Goal: Task Accomplishment & Management: Manage account settings

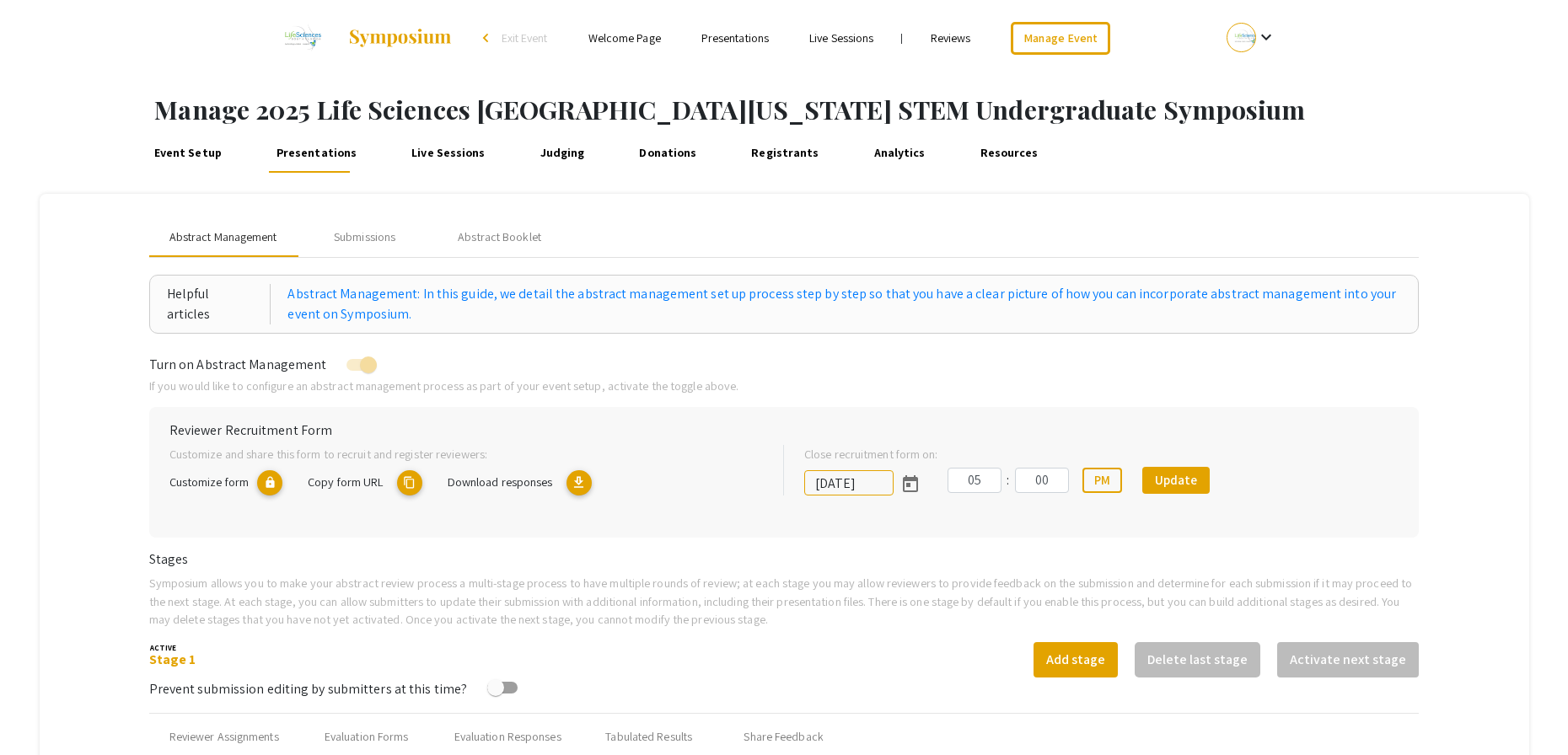
click at [251, 239] on span "Abstract Management" at bounding box center [223, 237] width 108 height 18
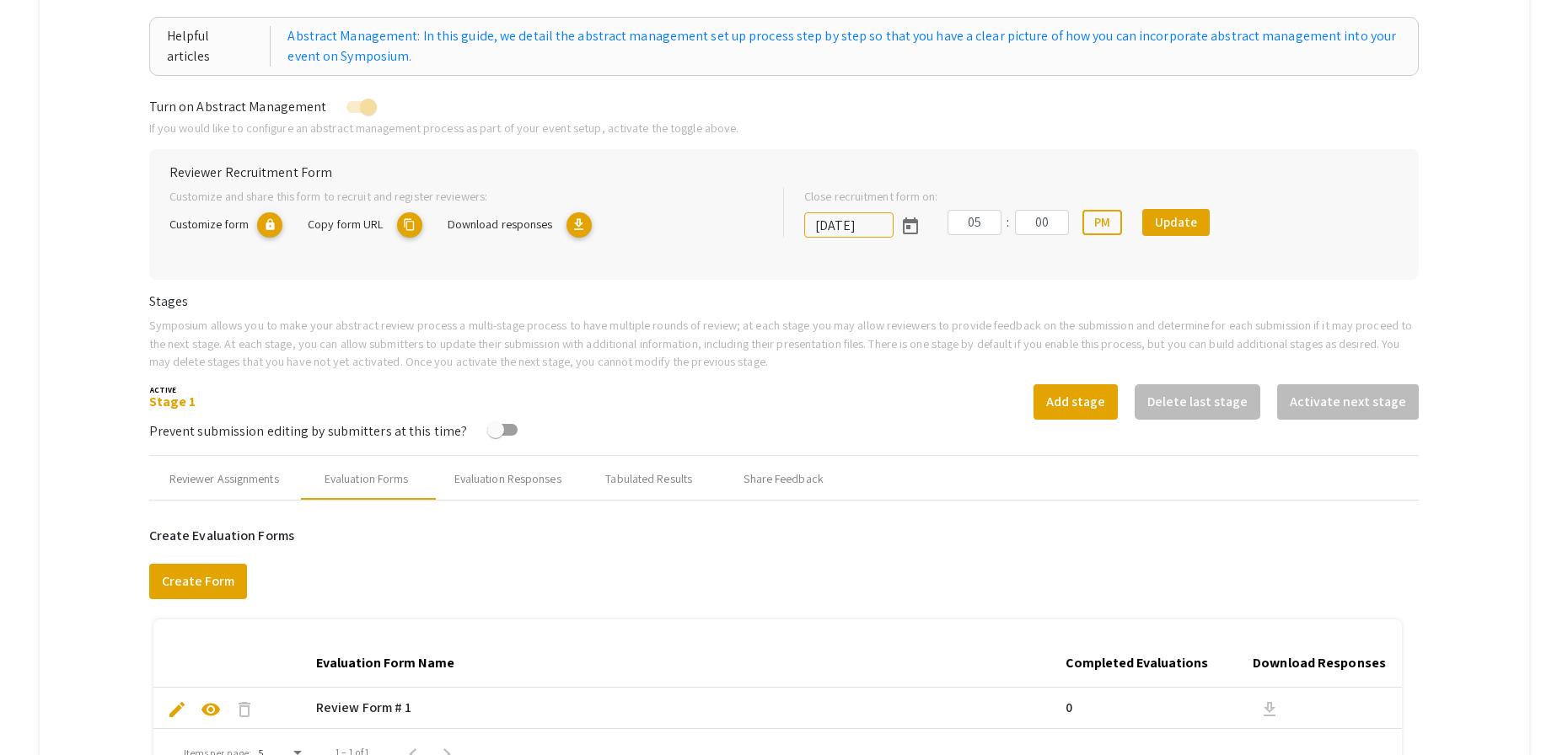
scroll to position [555, 0]
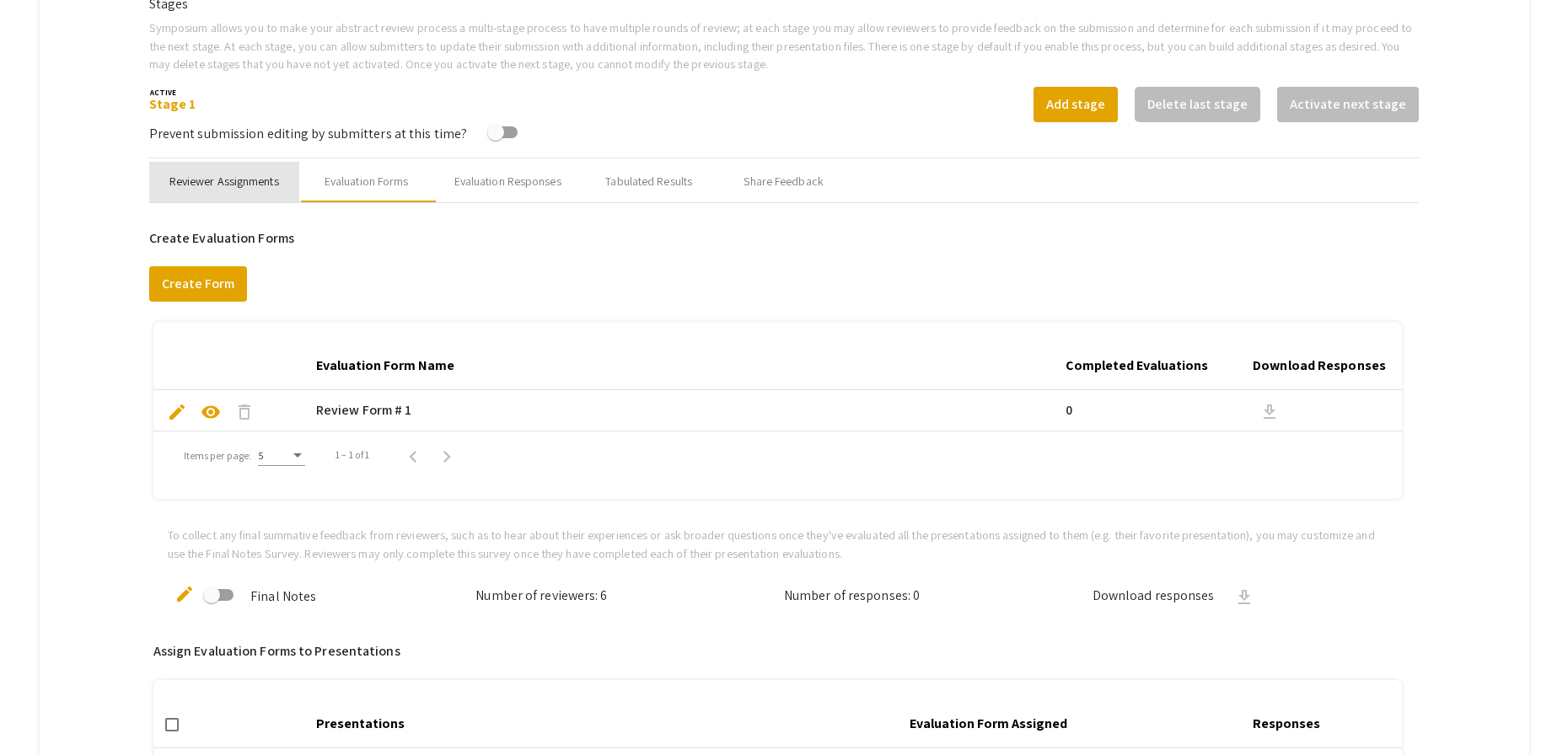
click at [224, 175] on div "Reviewer Assignments" at bounding box center [224, 181] width 110 height 18
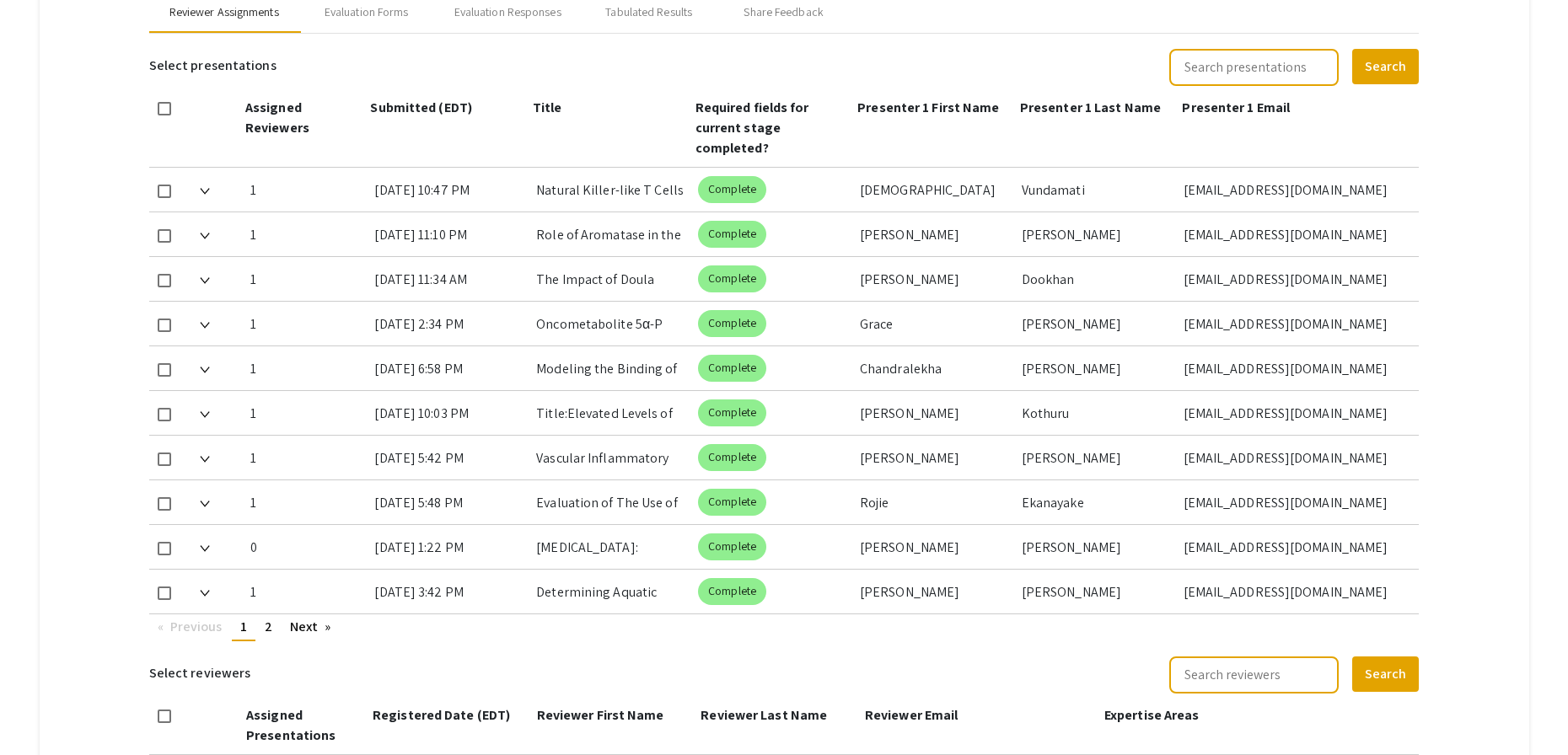
scroll to position [804, 0]
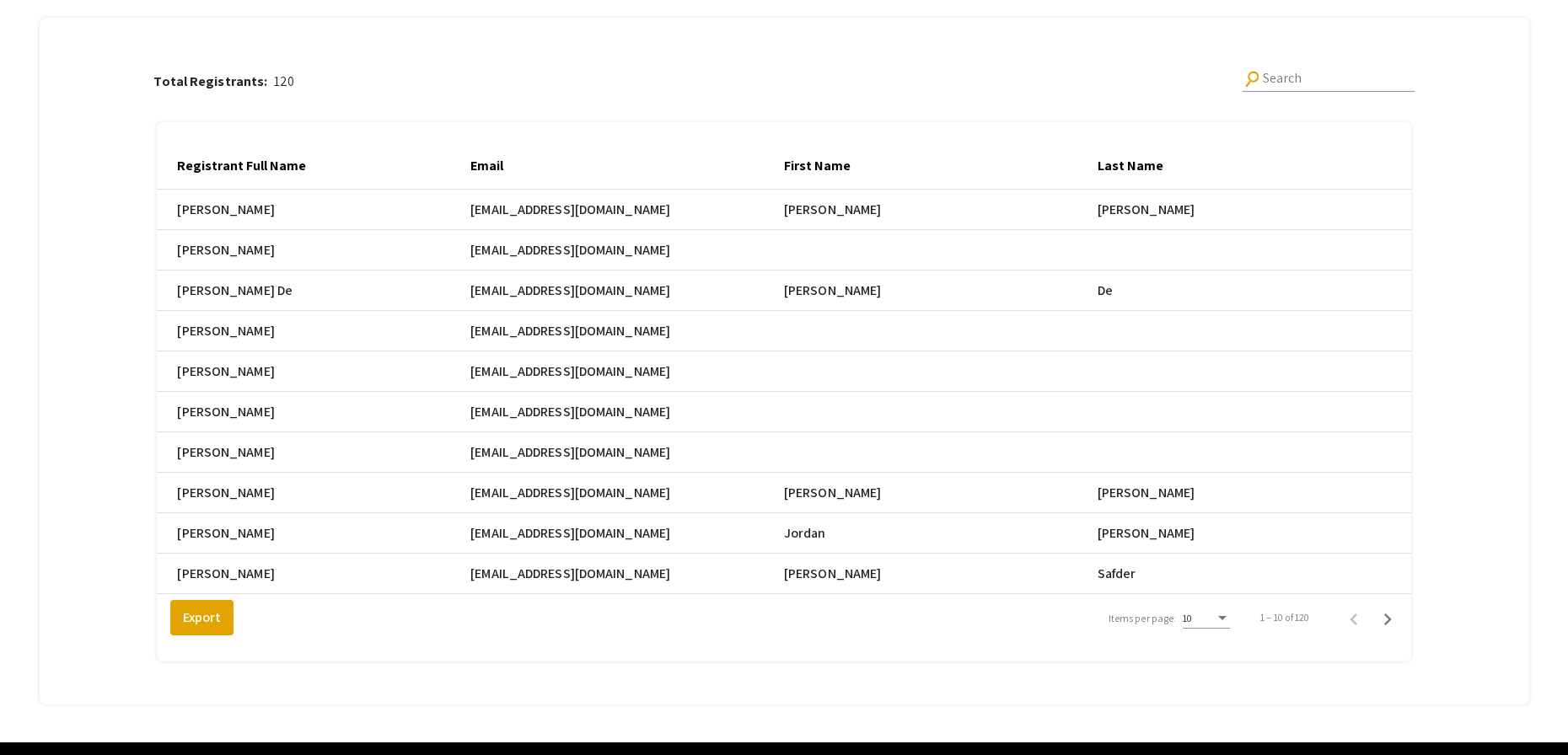
scroll to position [0, 94]
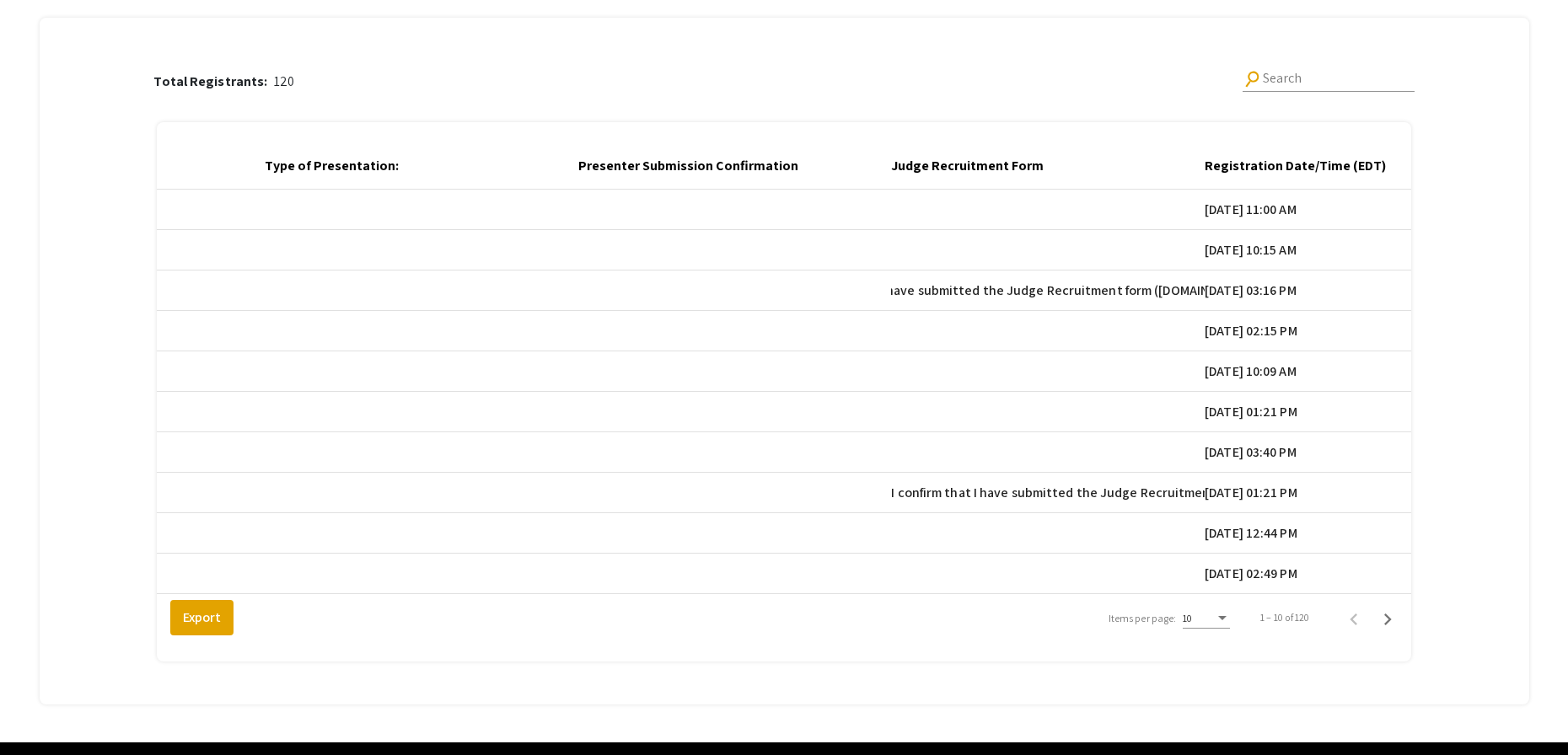
click at [1449, 47] on div "Total Registrants: 120 search Search Registrant Full Name Email First Name Last…" at bounding box center [784, 351] width 1443 height 667
click at [1486, 403] on div "Total Registrants: 120 search Search Registrant Full Name Email First Name Last…" at bounding box center [784, 351] width 1443 height 667
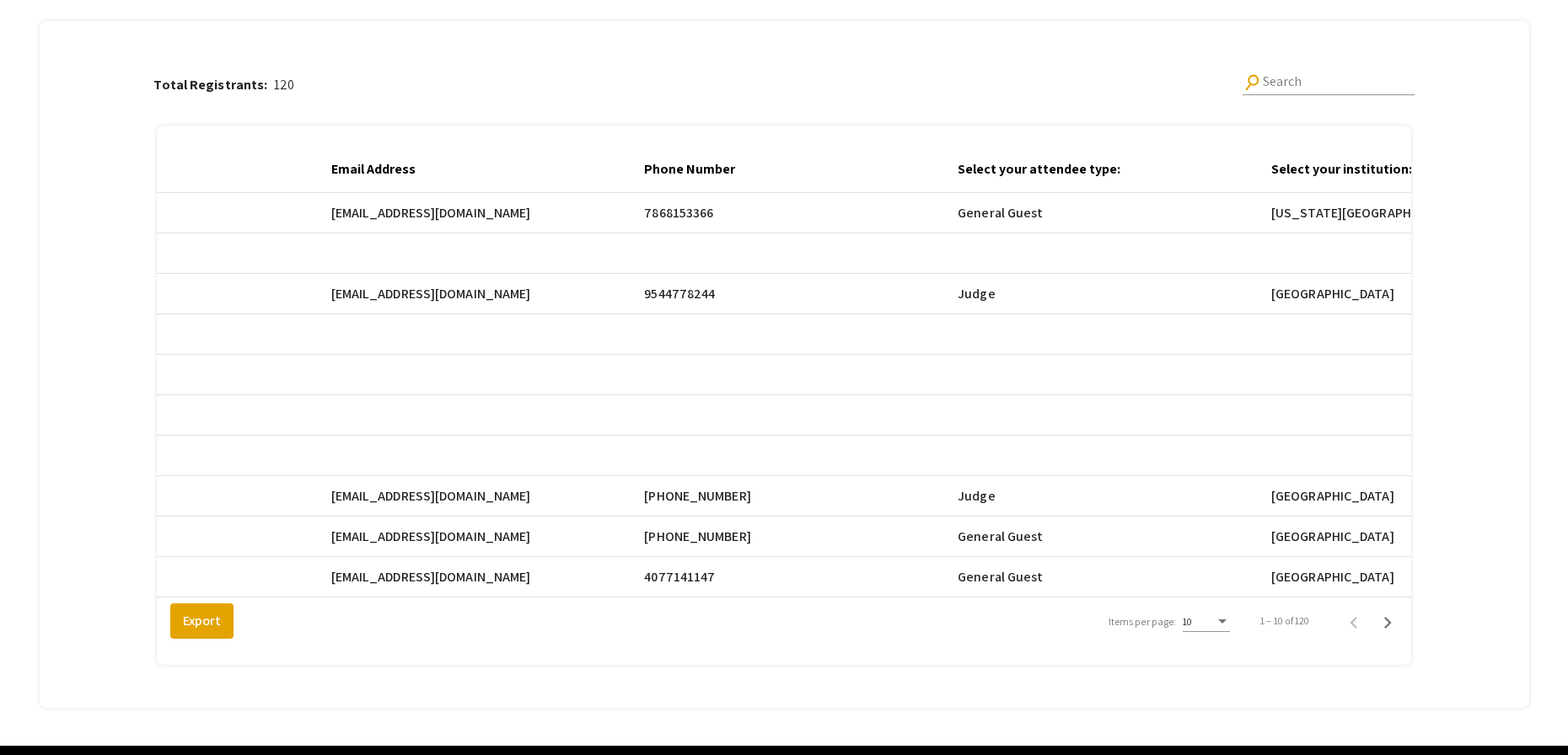
scroll to position [173, 0]
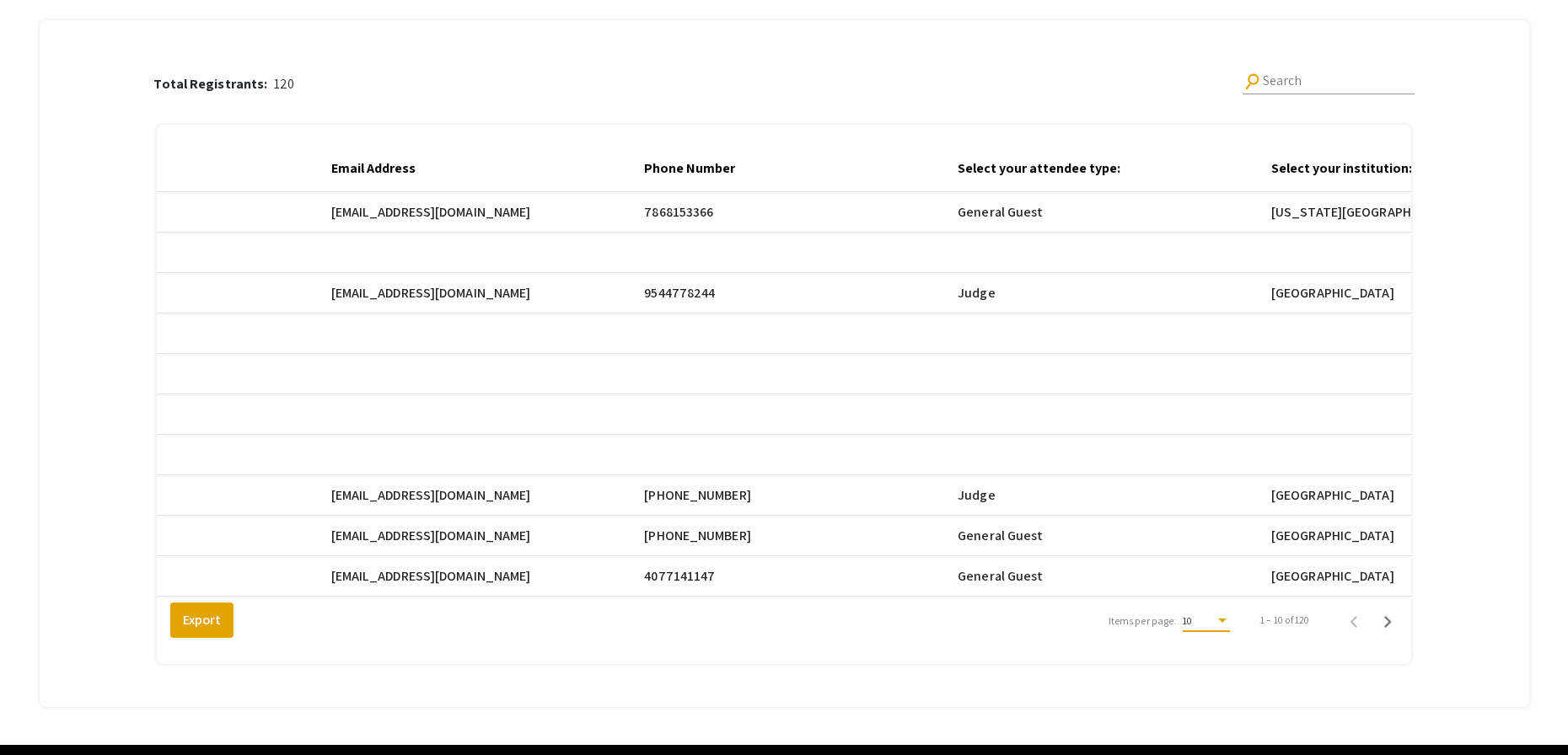
click at [1214, 627] on div "10" at bounding box center [1199, 621] width 32 height 12
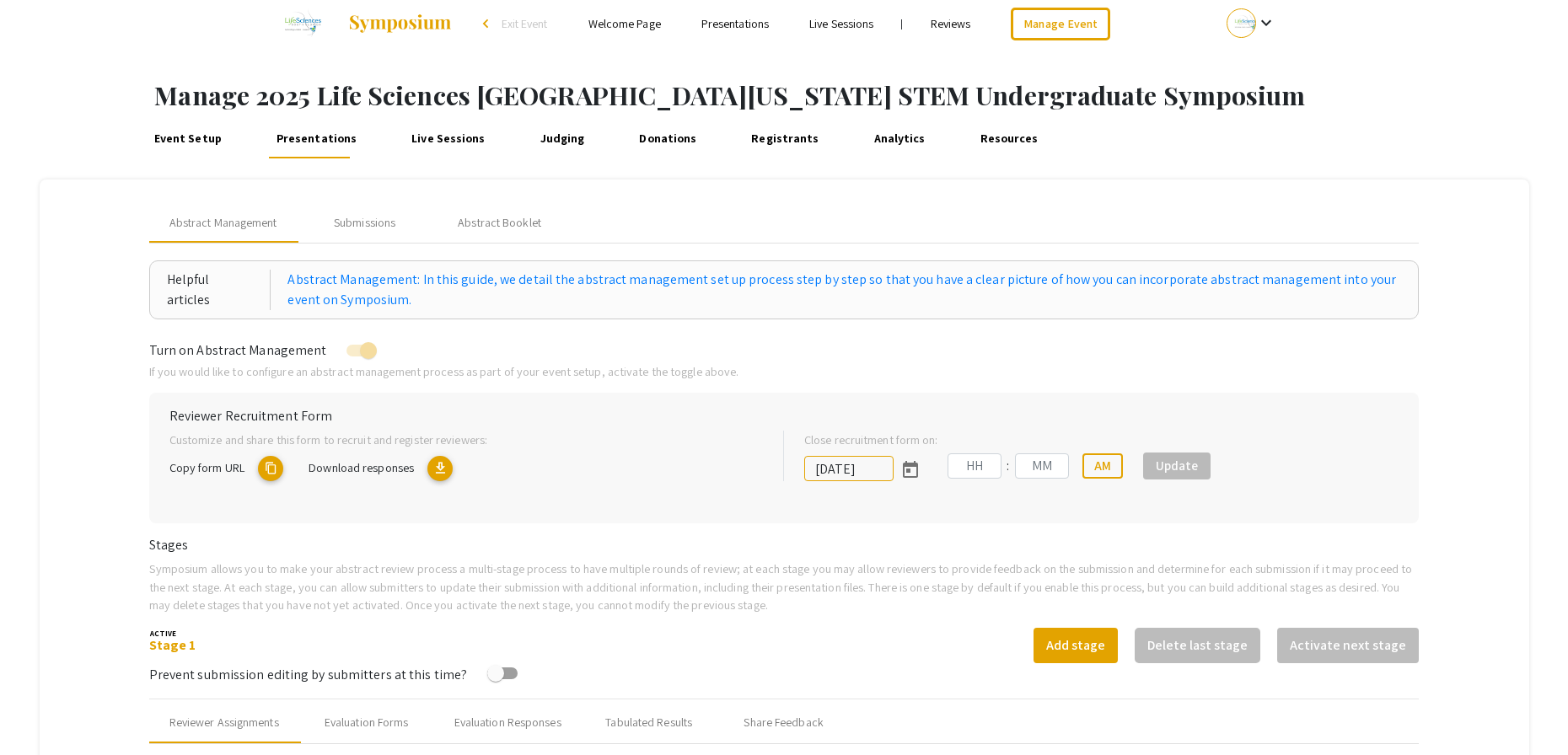
type input "[DATE]"
type input "05"
type input "00"
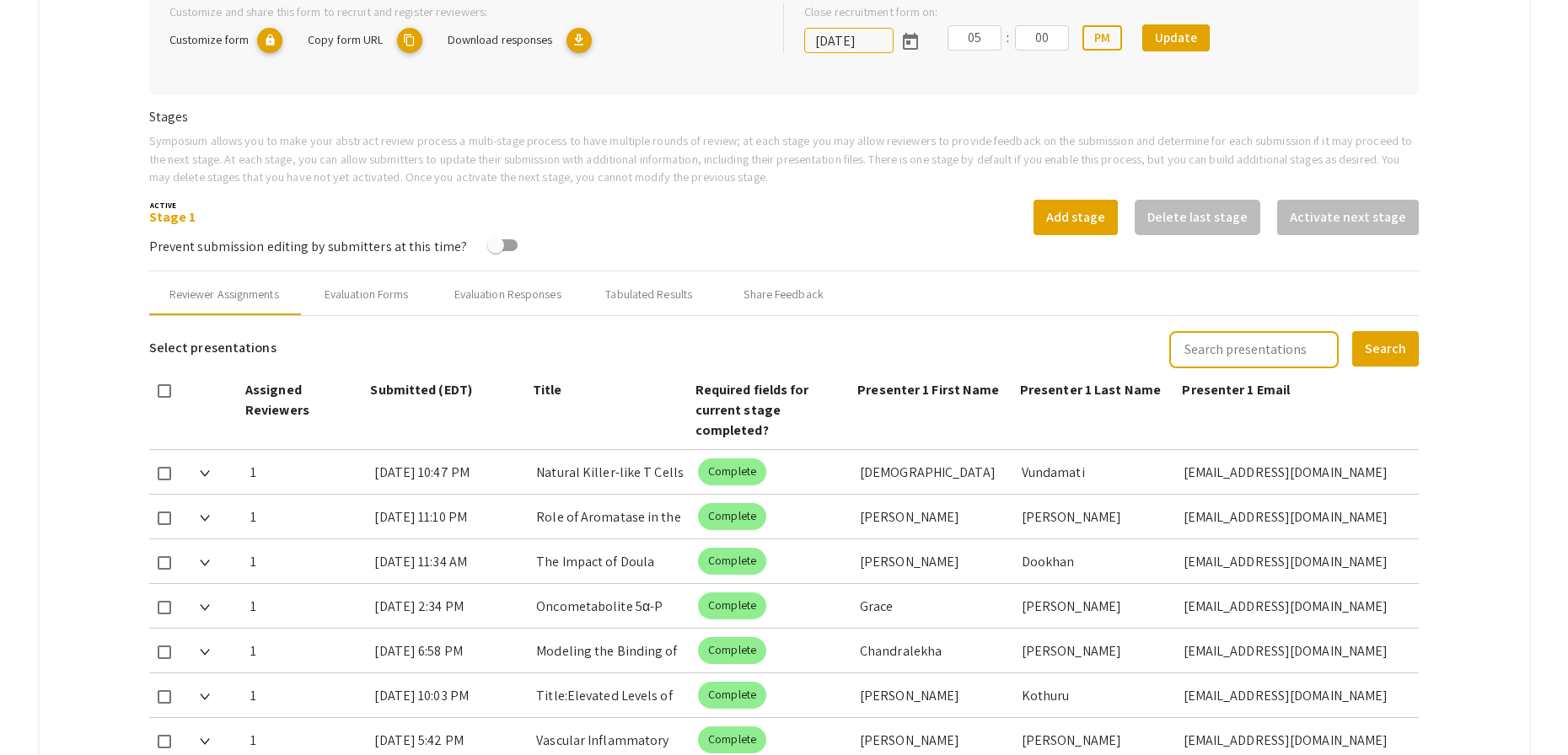
scroll to position [705, 0]
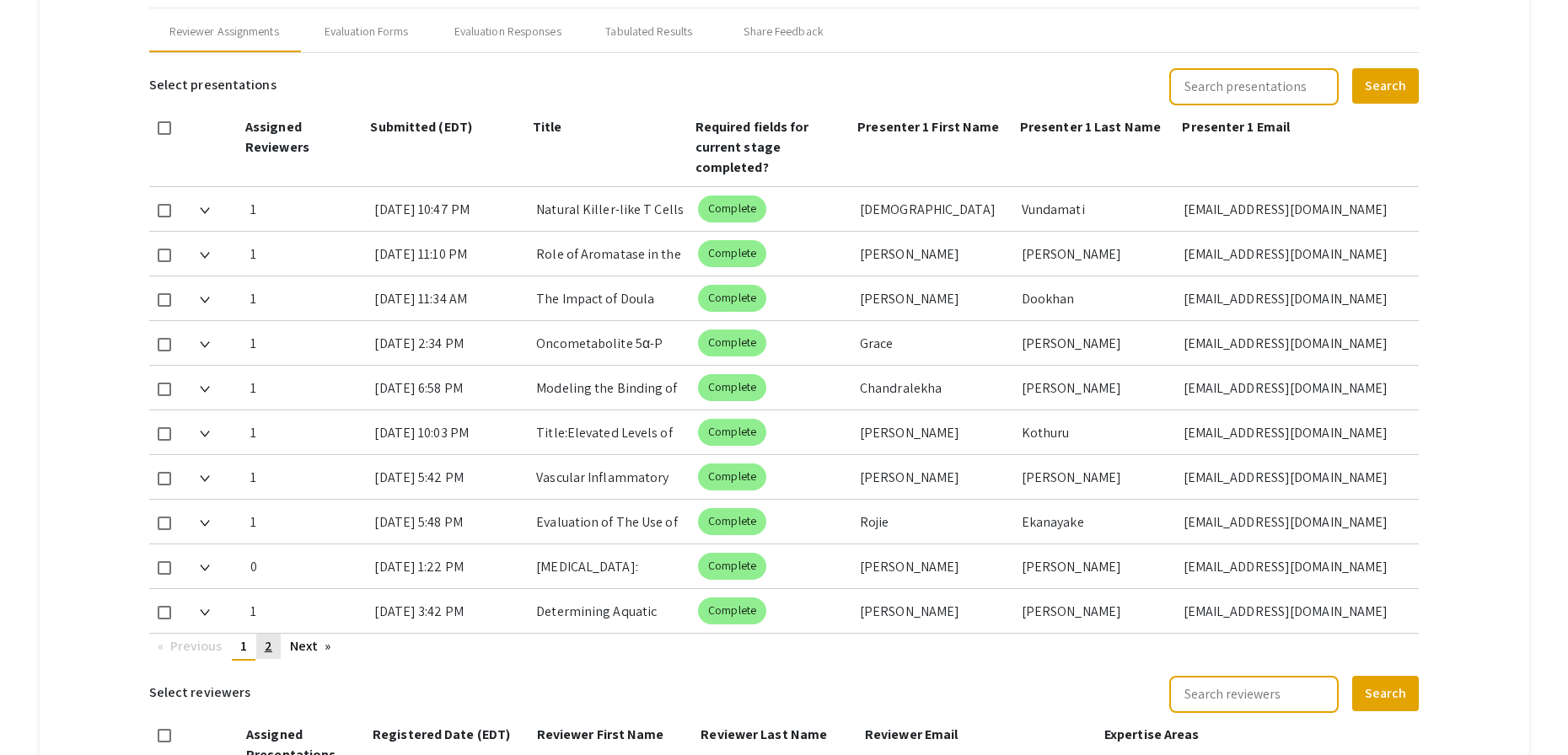
click at [267, 649] on span "2" at bounding box center [268, 646] width 8 height 18
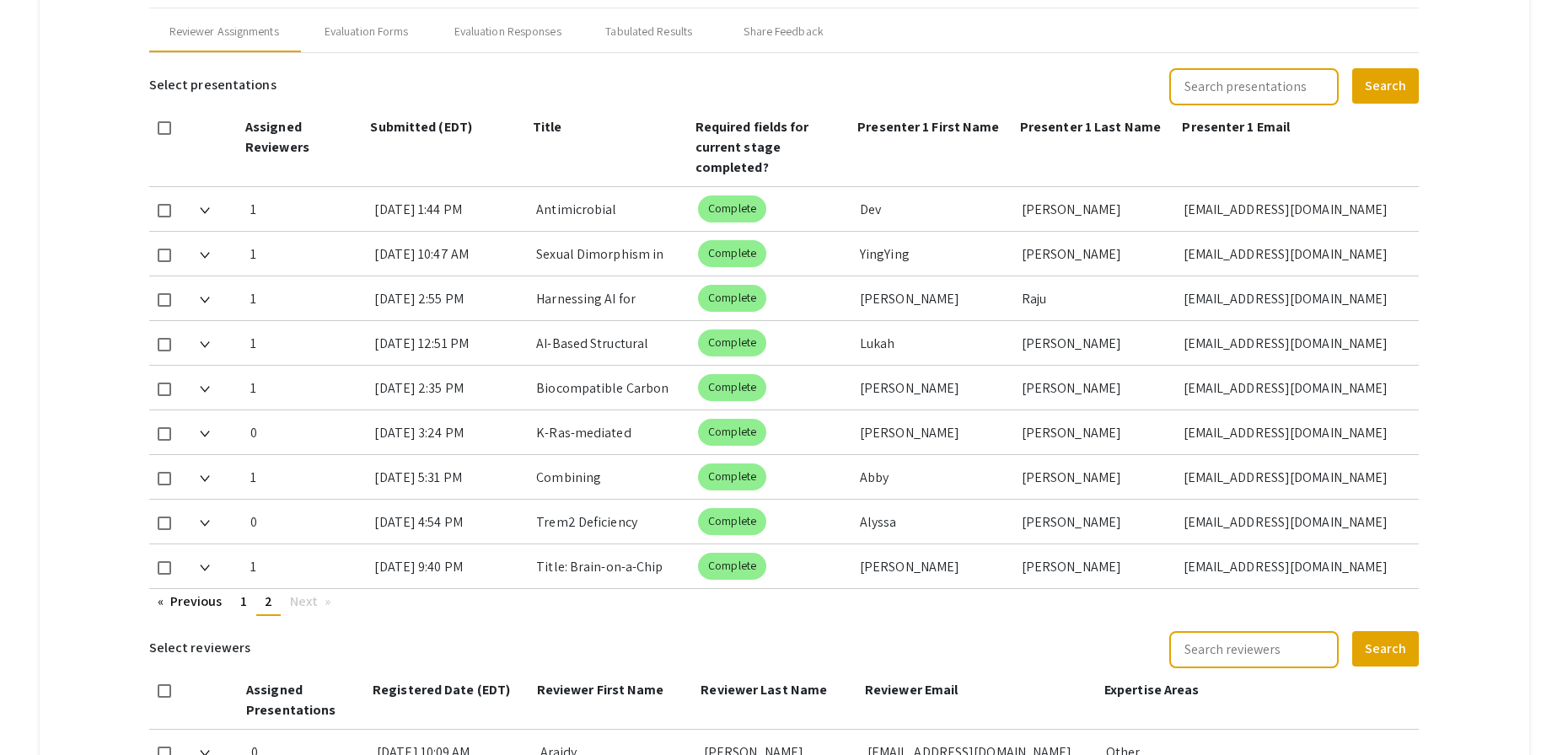
click at [1480, 106] on mat-tab-group "Abstract Management Submissions Abstract Booklet Helpful articles Abstract Mana…" at bounding box center [784, 293] width 1490 height 1608
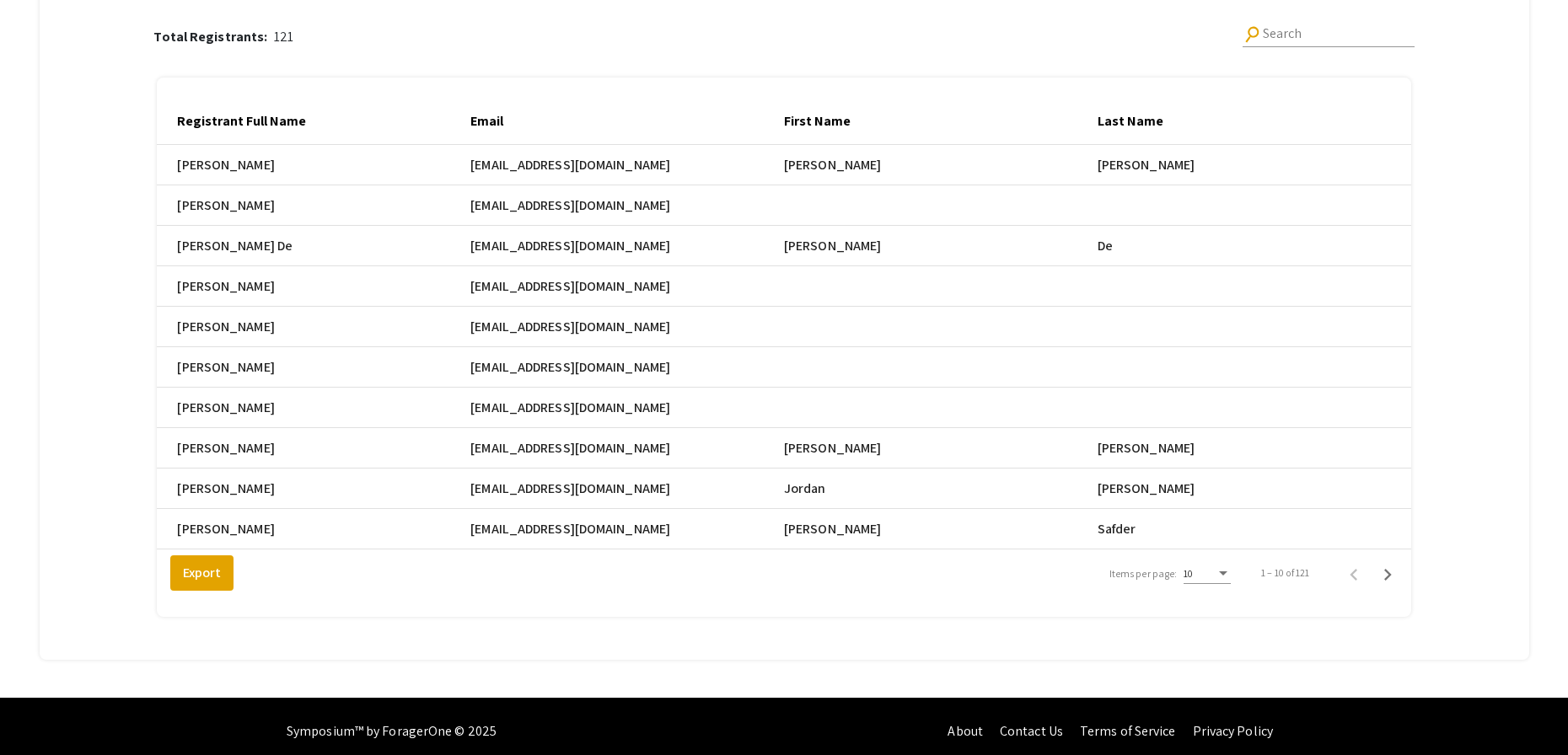
scroll to position [244, 0]
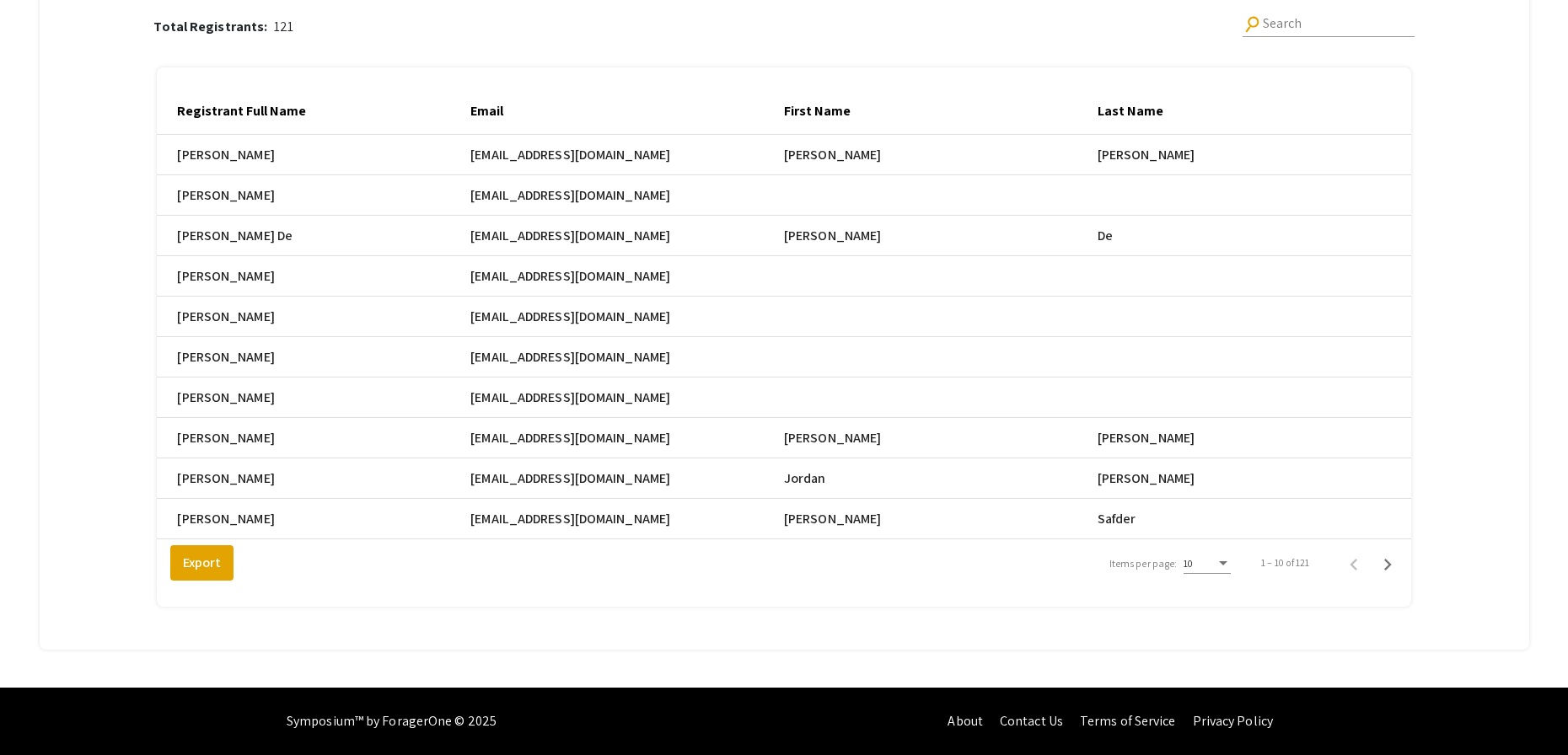
click at [1227, 561] on div "Items per page:" at bounding box center [1223, 563] width 9 height 4
click at [1229, 595] on span "25" at bounding box center [1216, 593] width 47 height 30
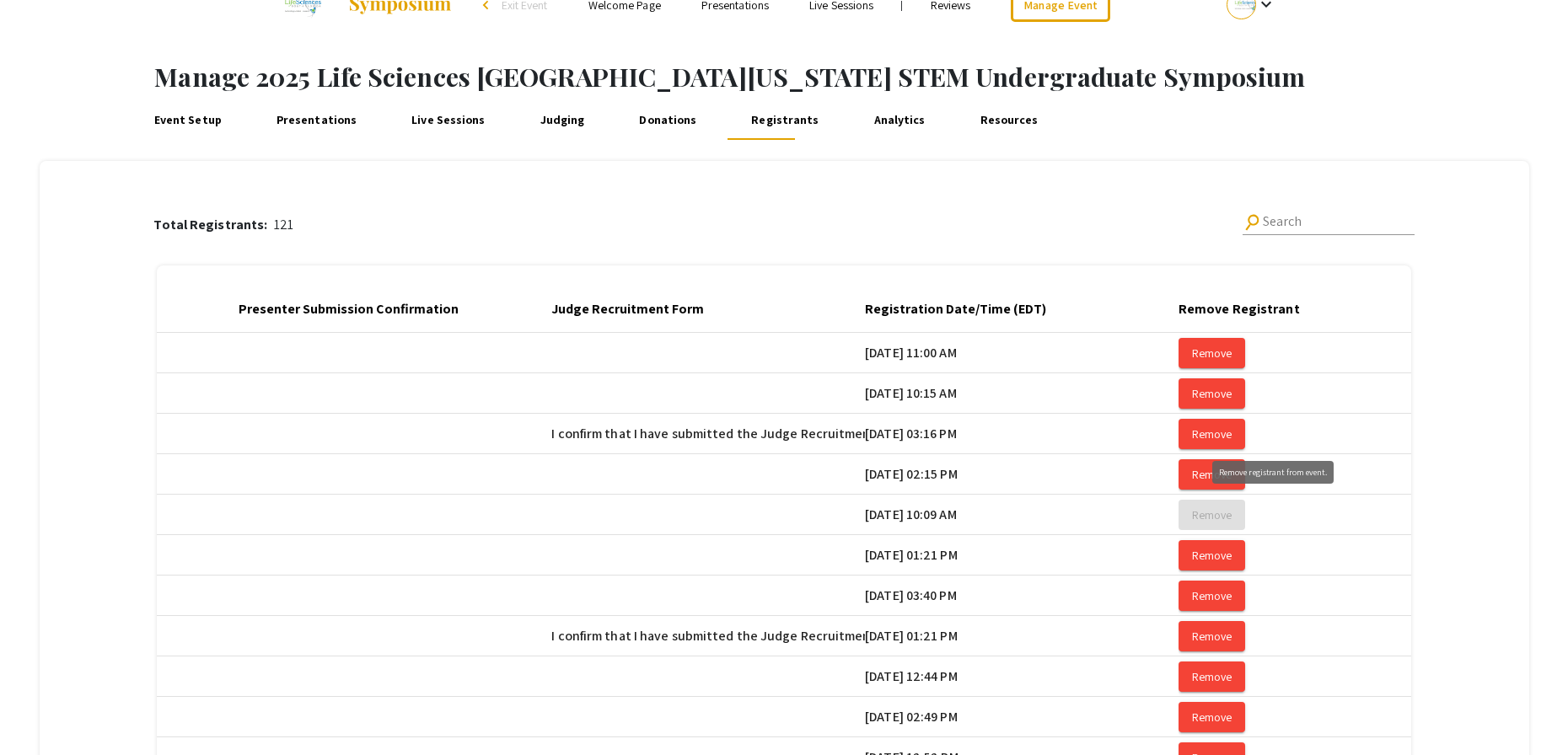
scroll to position [0, 2752]
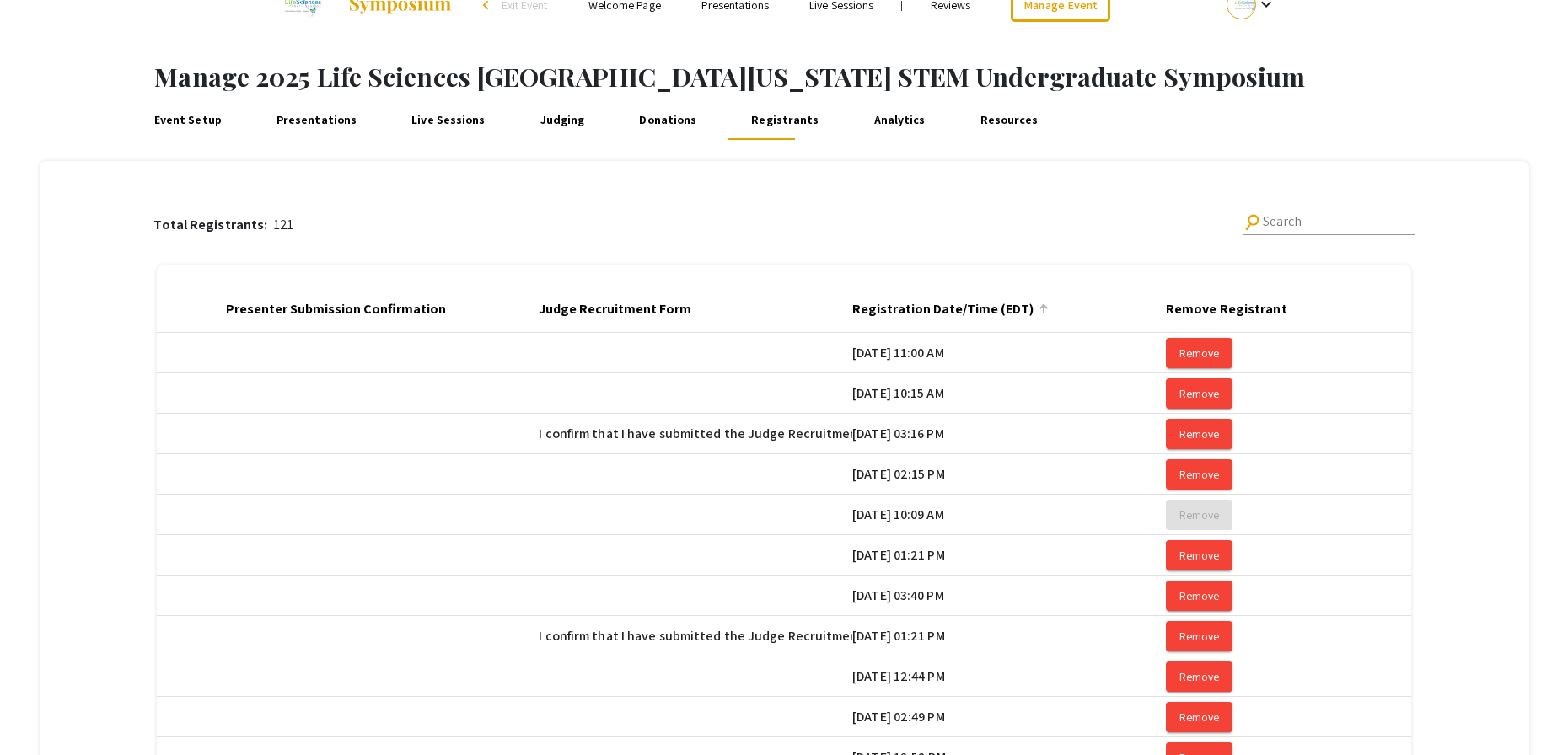
click at [1044, 312] on div at bounding box center [1044, 309] width 2 height 9
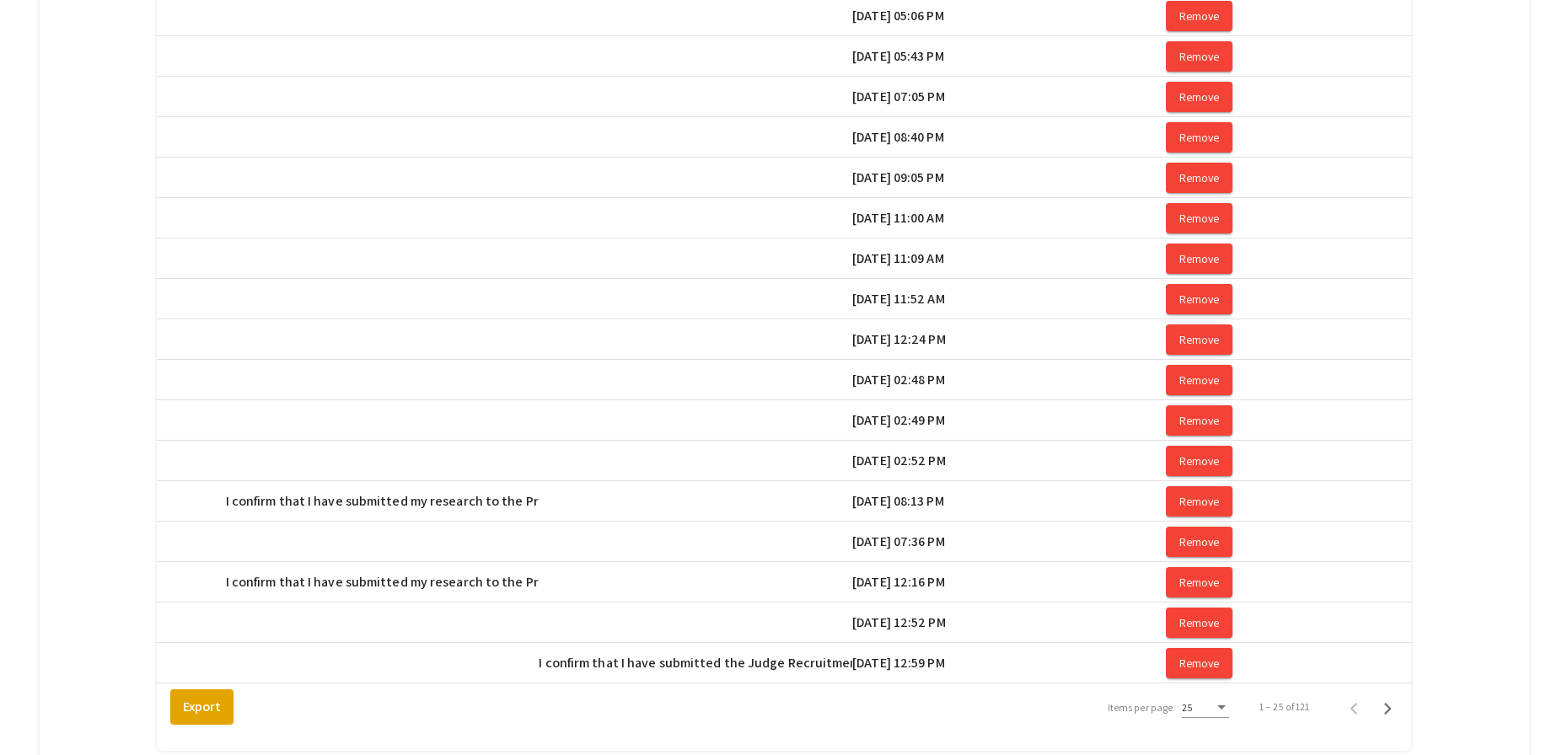
scroll to position [850, 0]
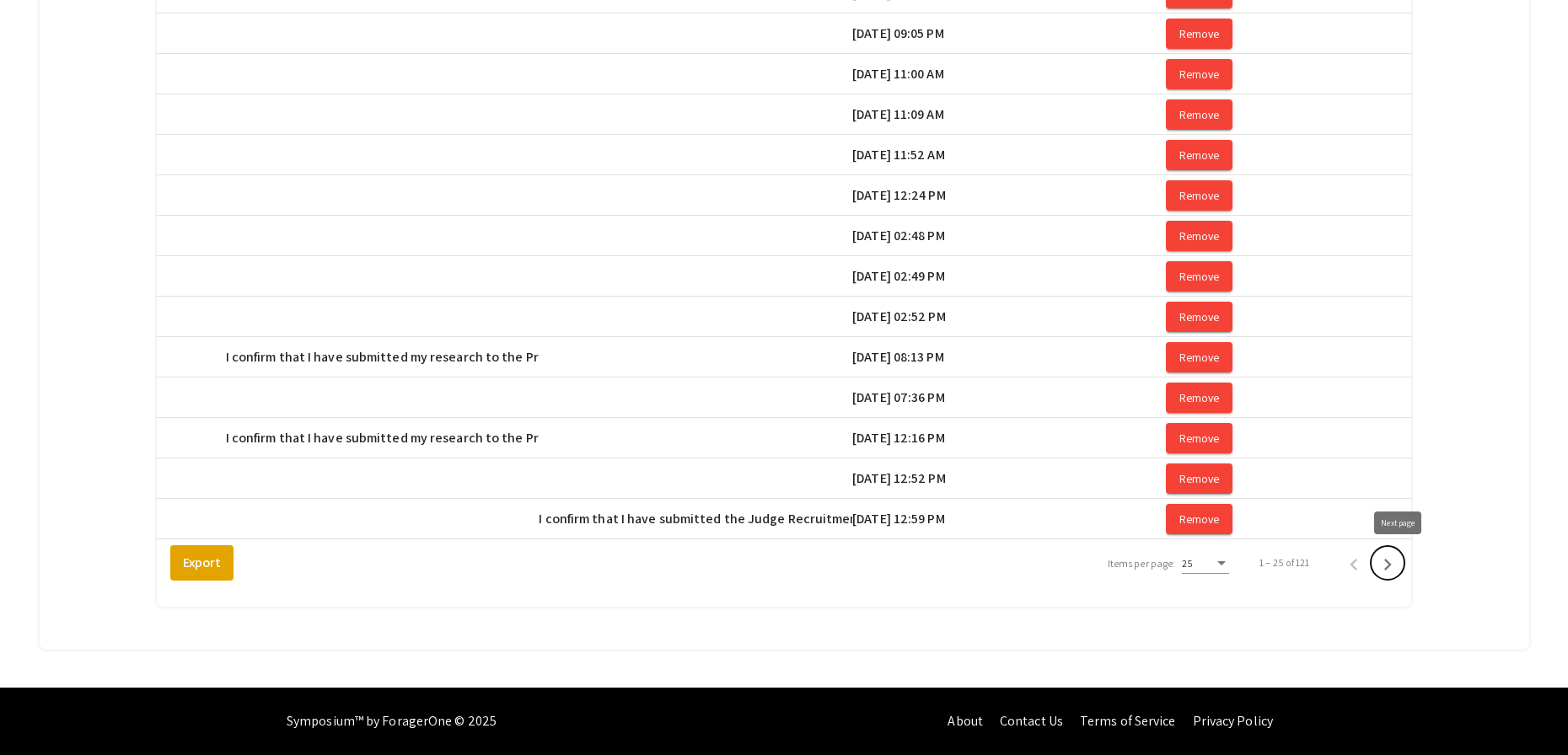
click at [1397, 563] on icon "Next page" at bounding box center [1388, 565] width 24 height 24
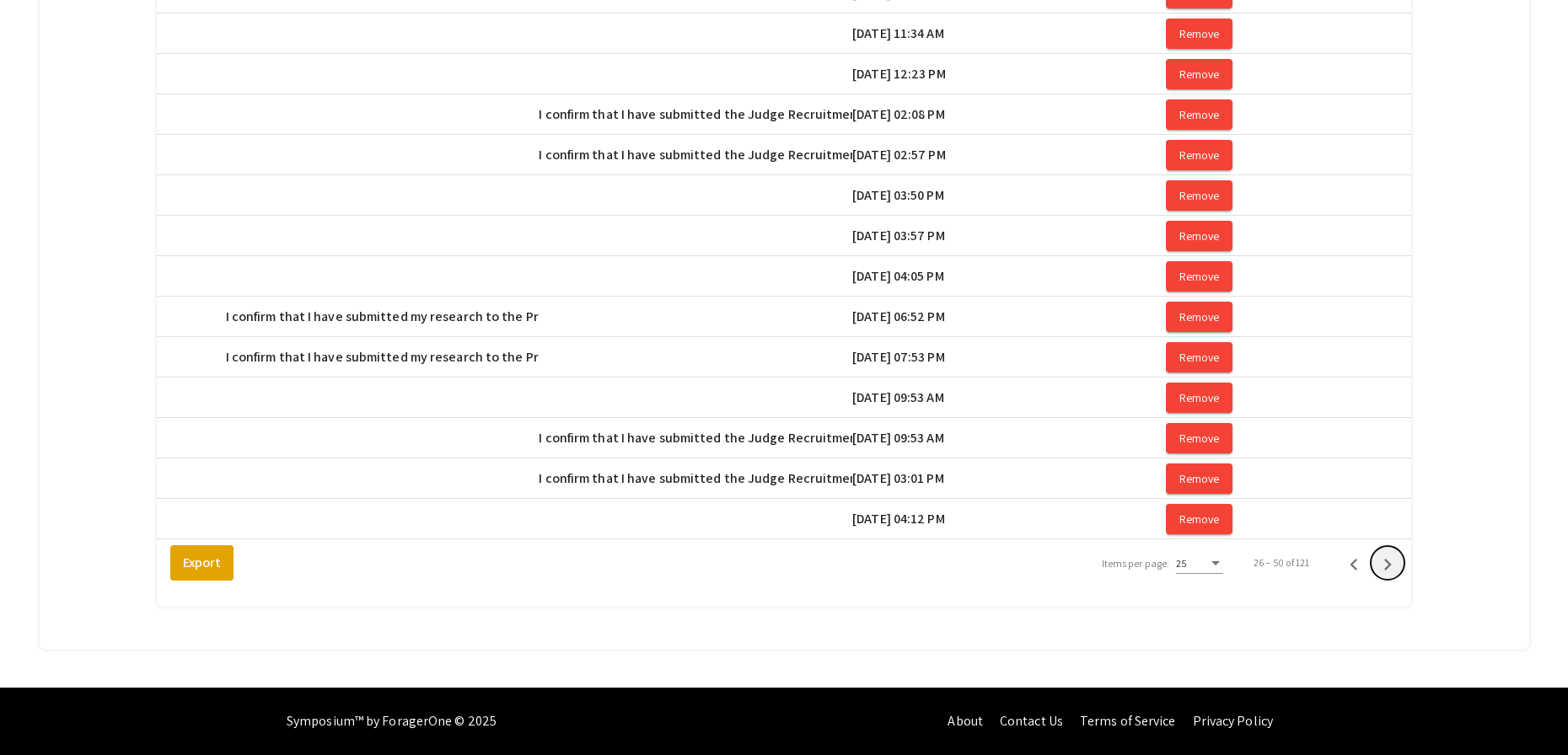
click at [1397, 563] on icon "Next page" at bounding box center [1388, 565] width 24 height 24
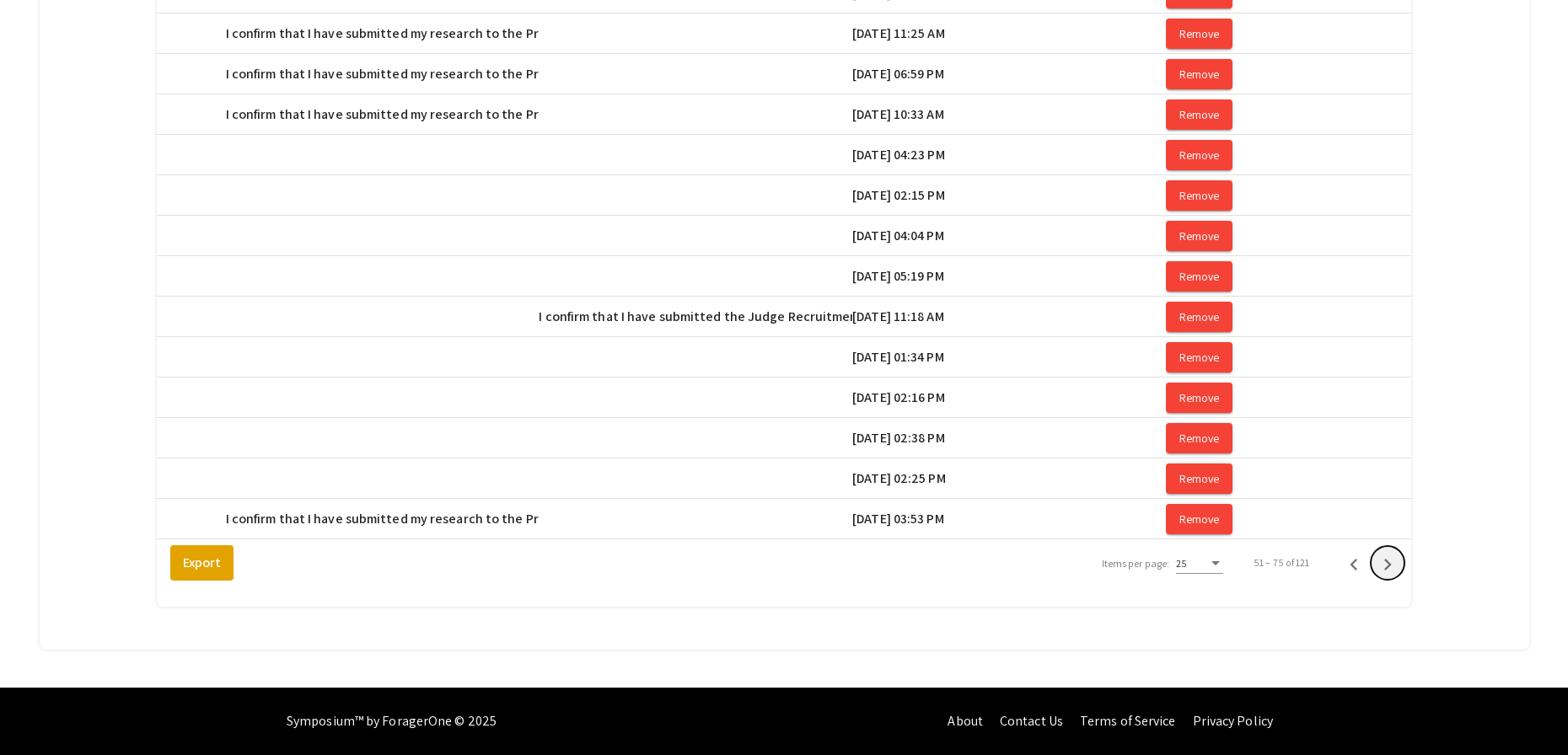
click at [1397, 563] on icon "Next page" at bounding box center [1388, 565] width 24 height 24
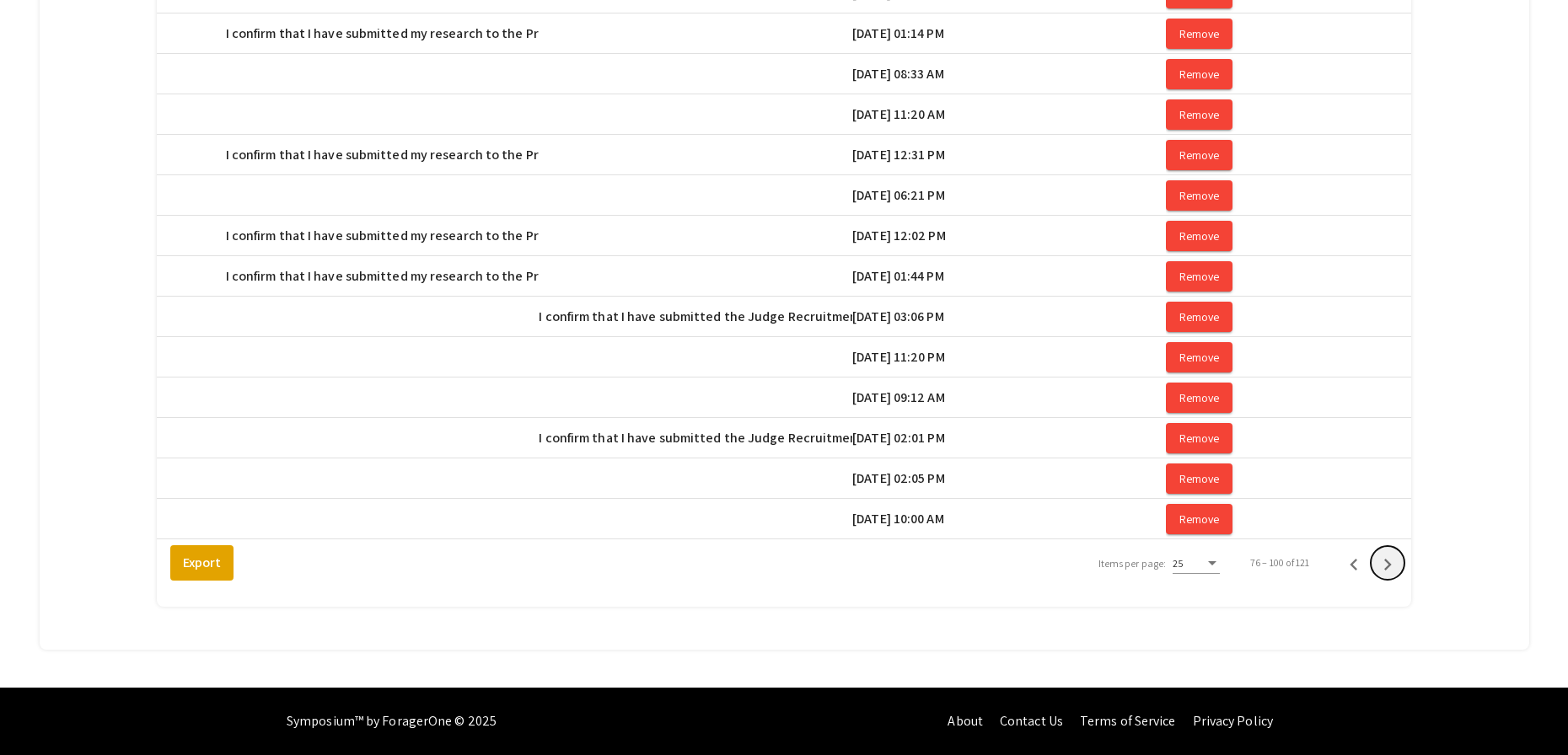
click at [1397, 563] on icon "Next page" at bounding box center [1388, 565] width 24 height 24
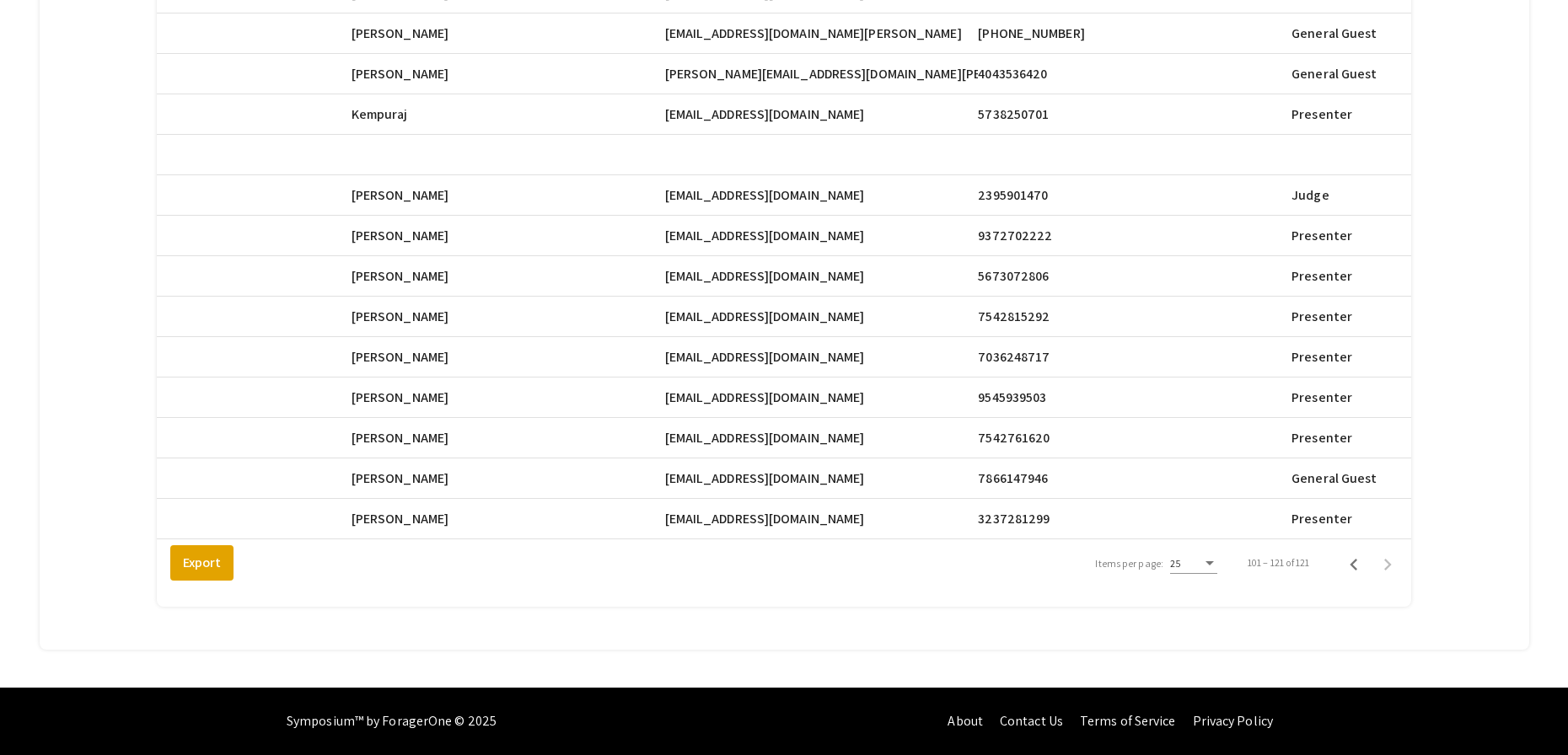
scroll to position [0, 737]
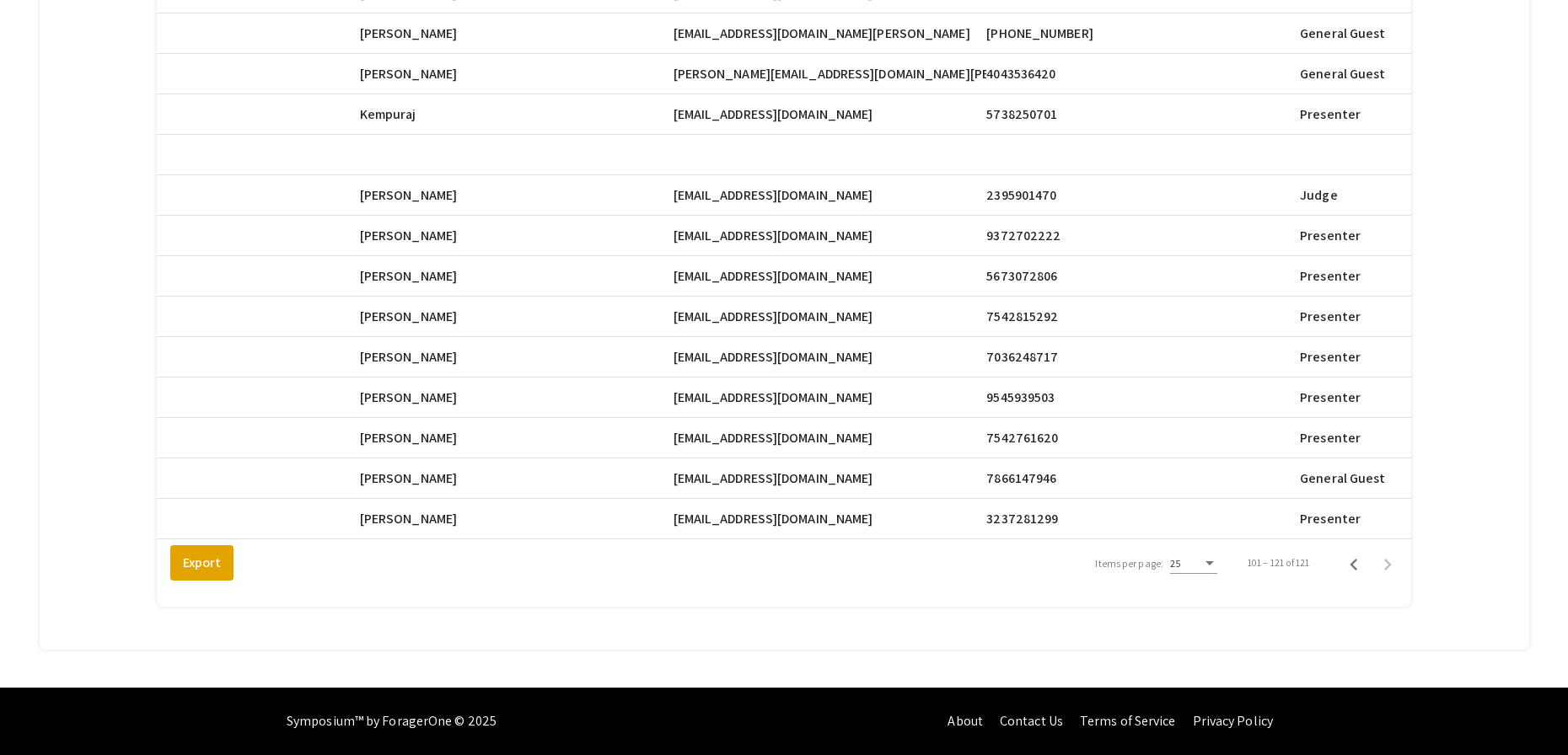
drag, startPoint x: 832, startPoint y: 510, endPoint x: 687, endPoint y: 511, distance: 145.0
click at [687, 511] on mat-cell "[EMAIL_ADDRESS][DOMAIN_NAME]" at bounding box center [831, 519] width 313 height 40
copy span "[EMAIL_ADDRESS][DOMAIN_NAME]"
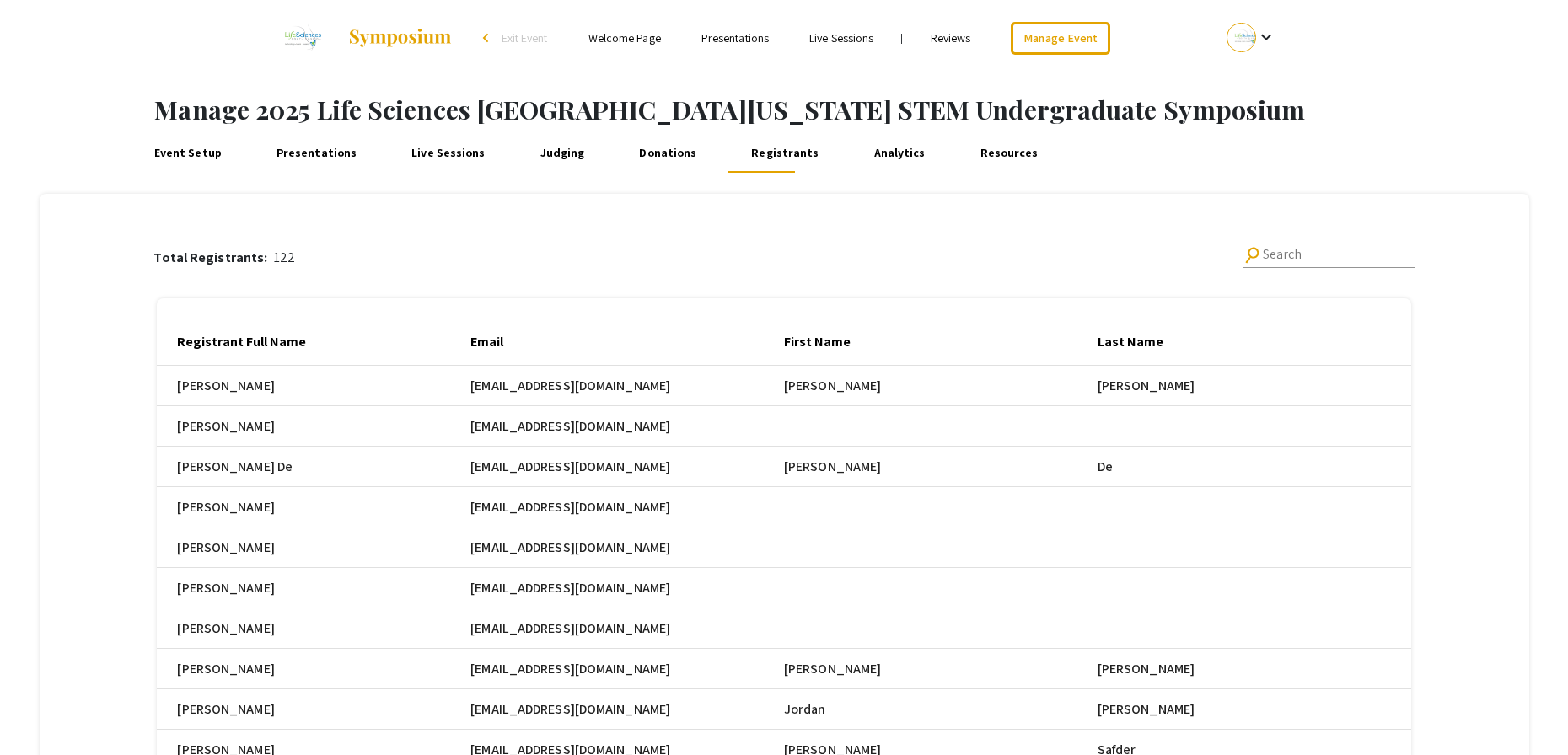
click at [1486, 392] on div "Total Registrants: 122 search Search Registrant Full Name Email First Name Last…" at bounding box center [784, 527] width 1443 height 667
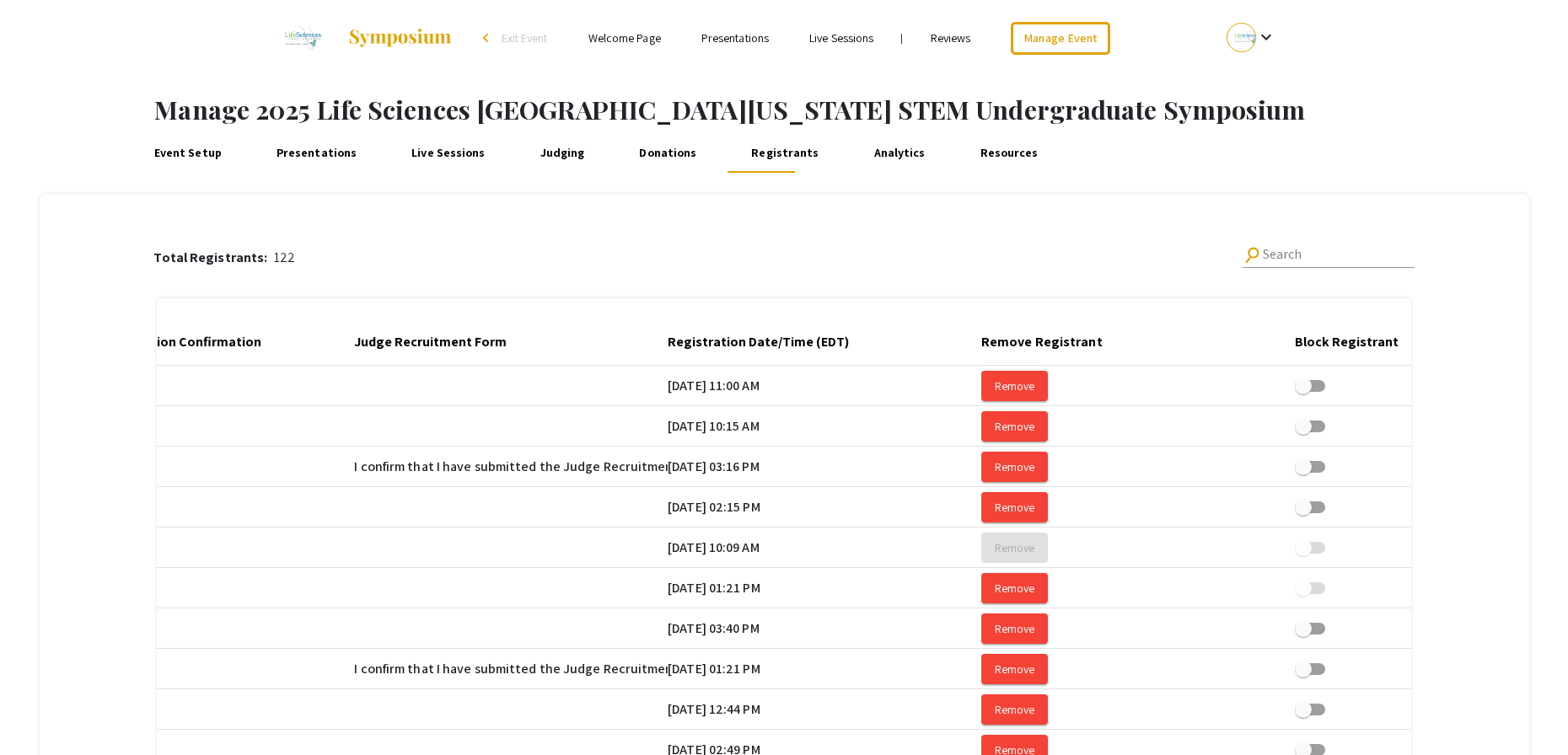
scroll to position [0, 3071]
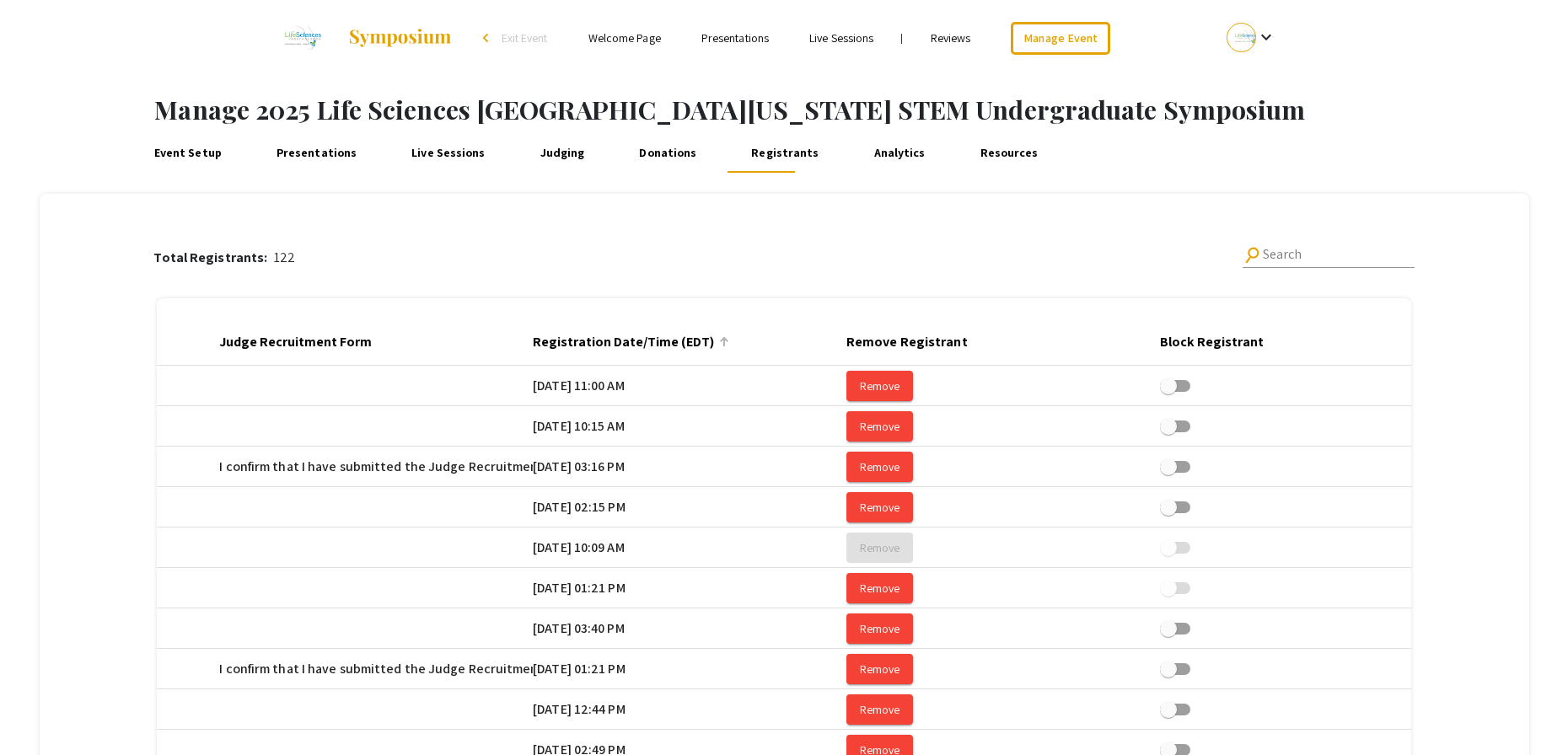
click at [725, 341] on div at bounding box center [725, 342] width 2 height 9
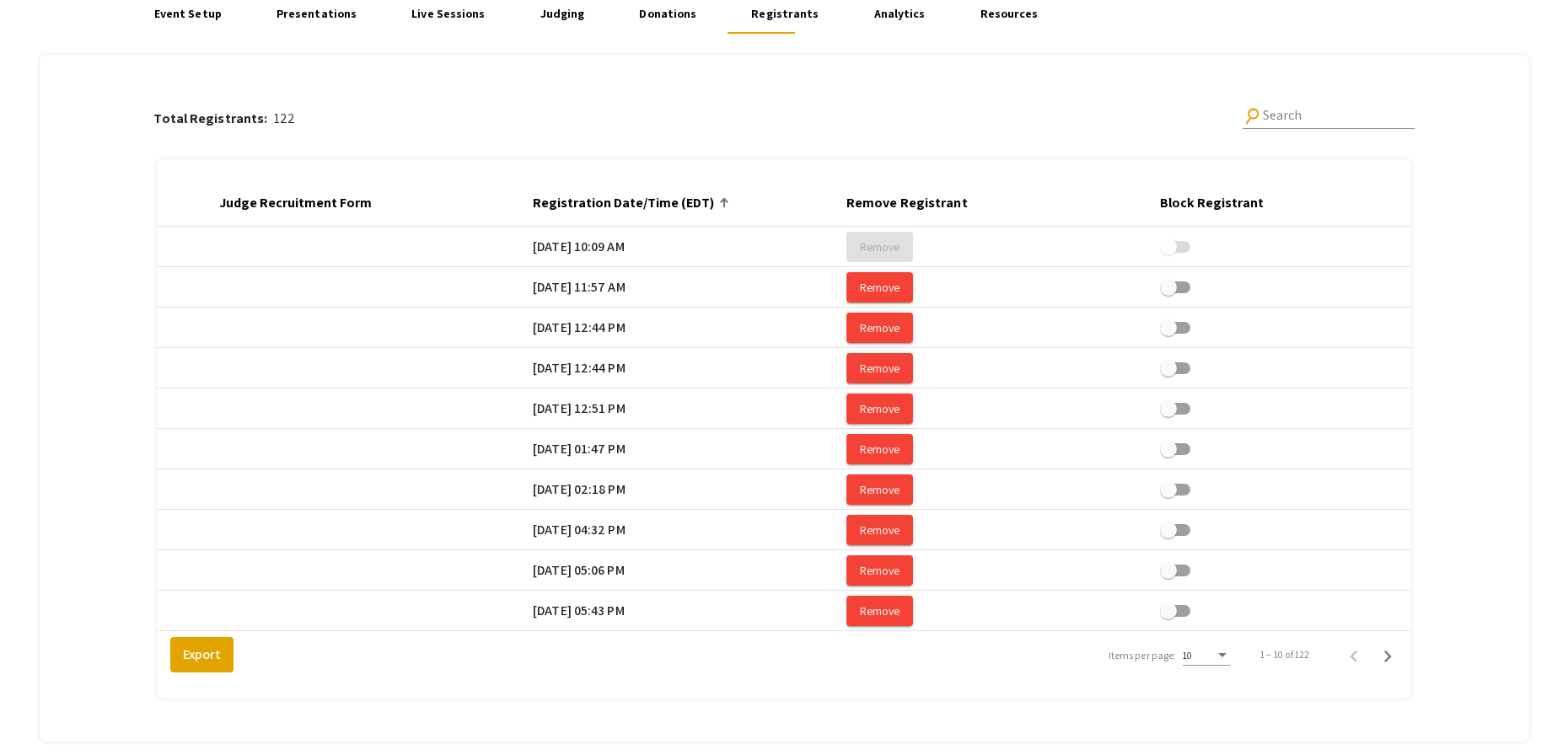
scroll to position [244, 0]
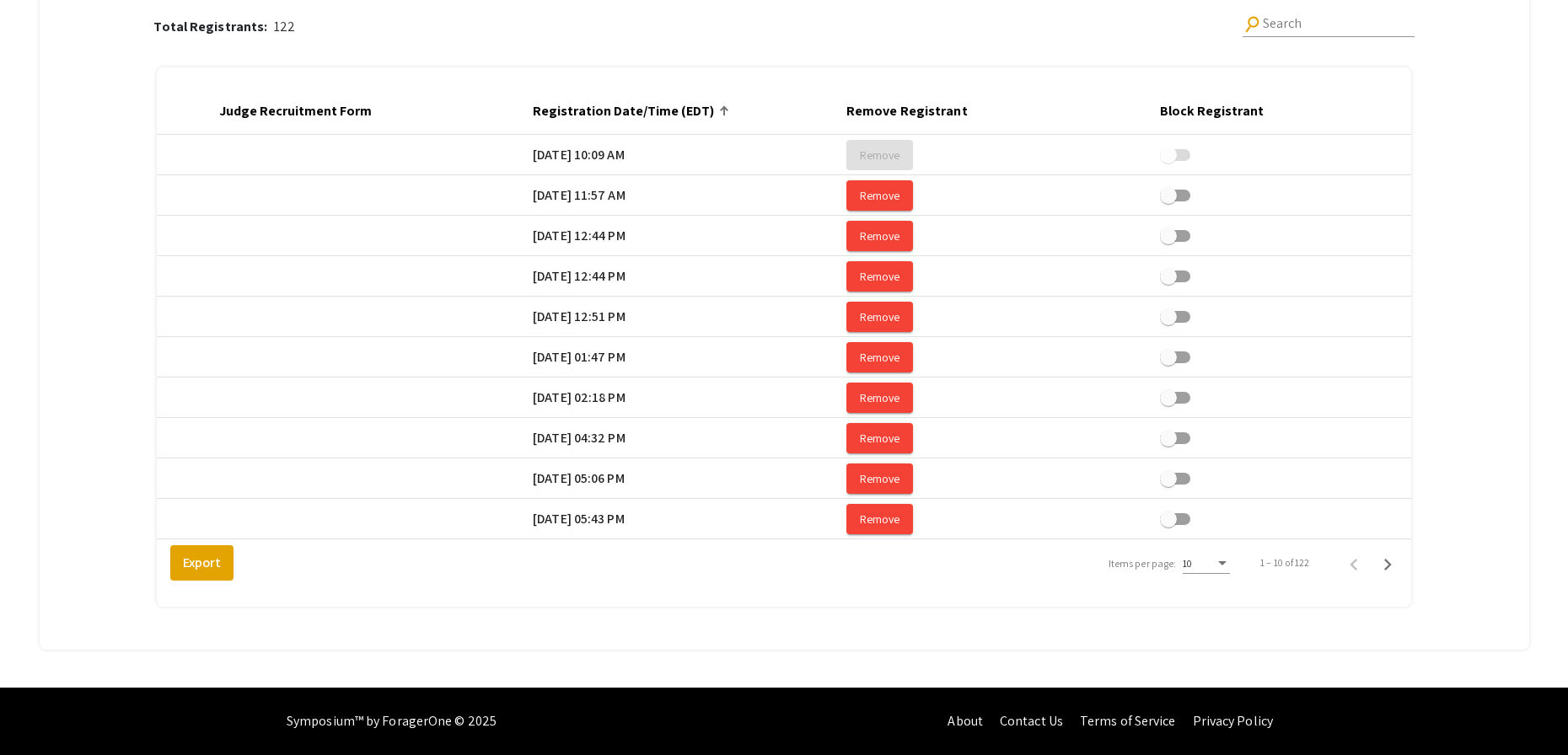
click at [1204, 573] on div "10" at bounding box center [1207, 559] width 47 height 28
click at [1210, 592] on span "25" at bounding box center [1216, 593] width 47 height 30
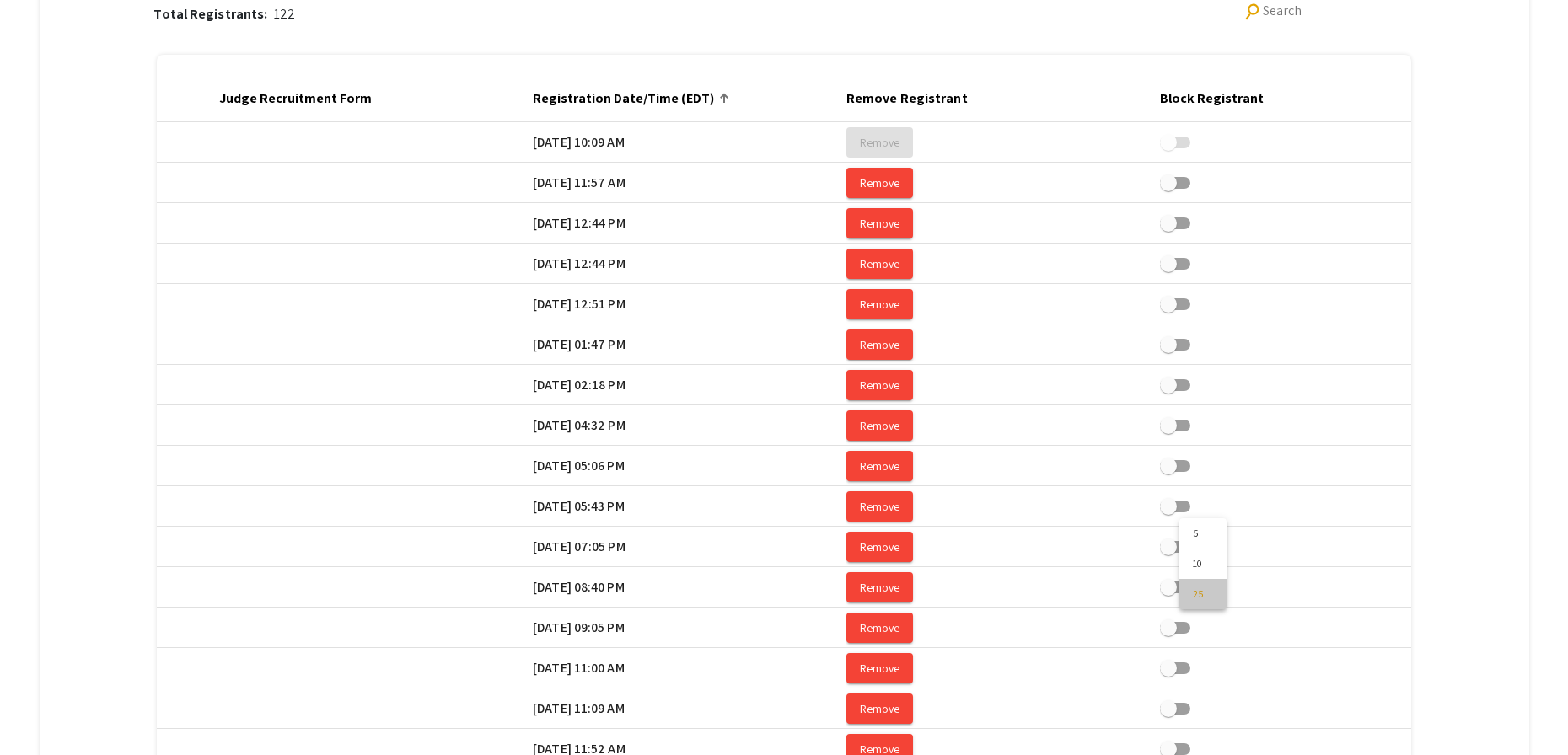
scroll to position [850, 0]
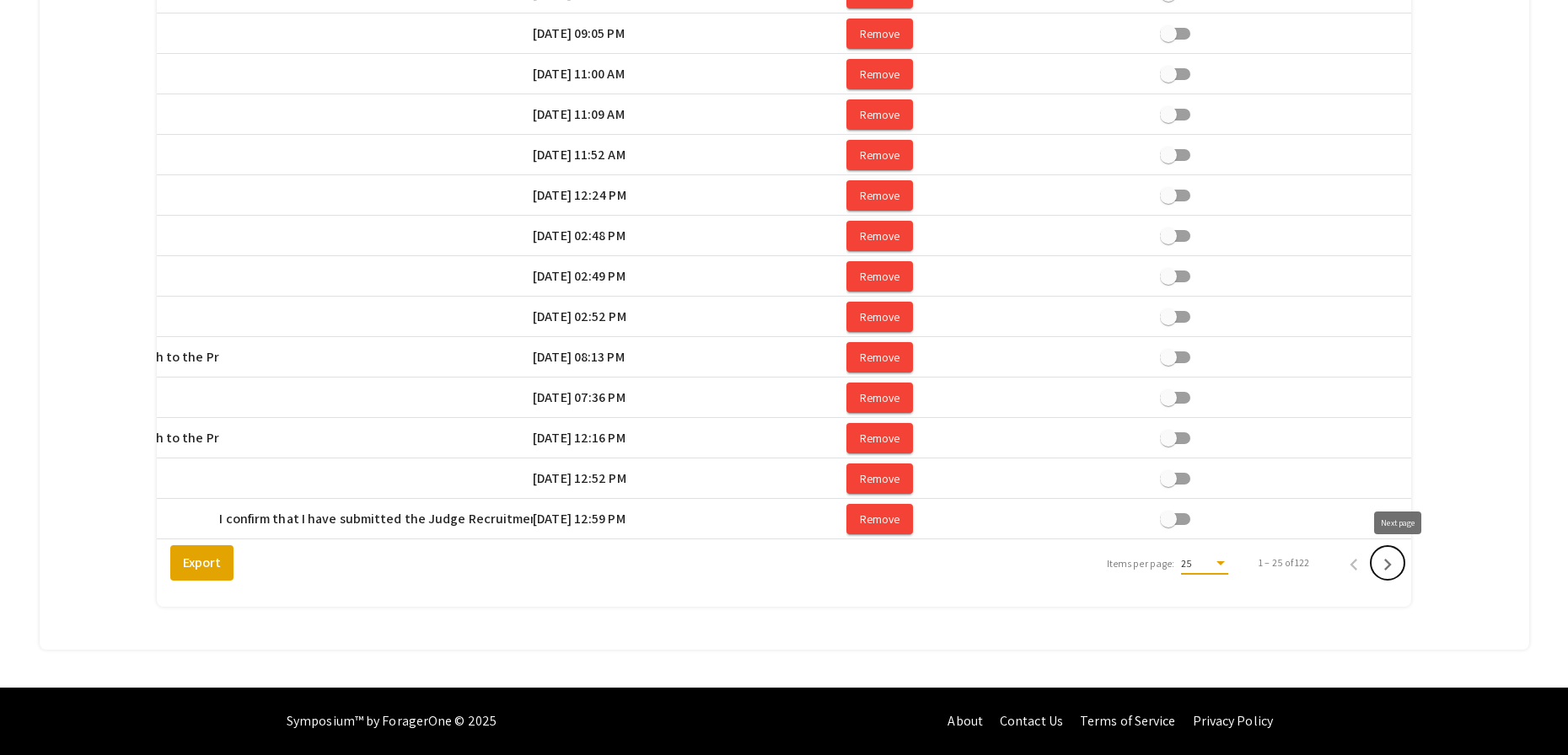
click at [1392, 565] on icon "Next page" at bounding box center [1388, 565] width 8 height 12
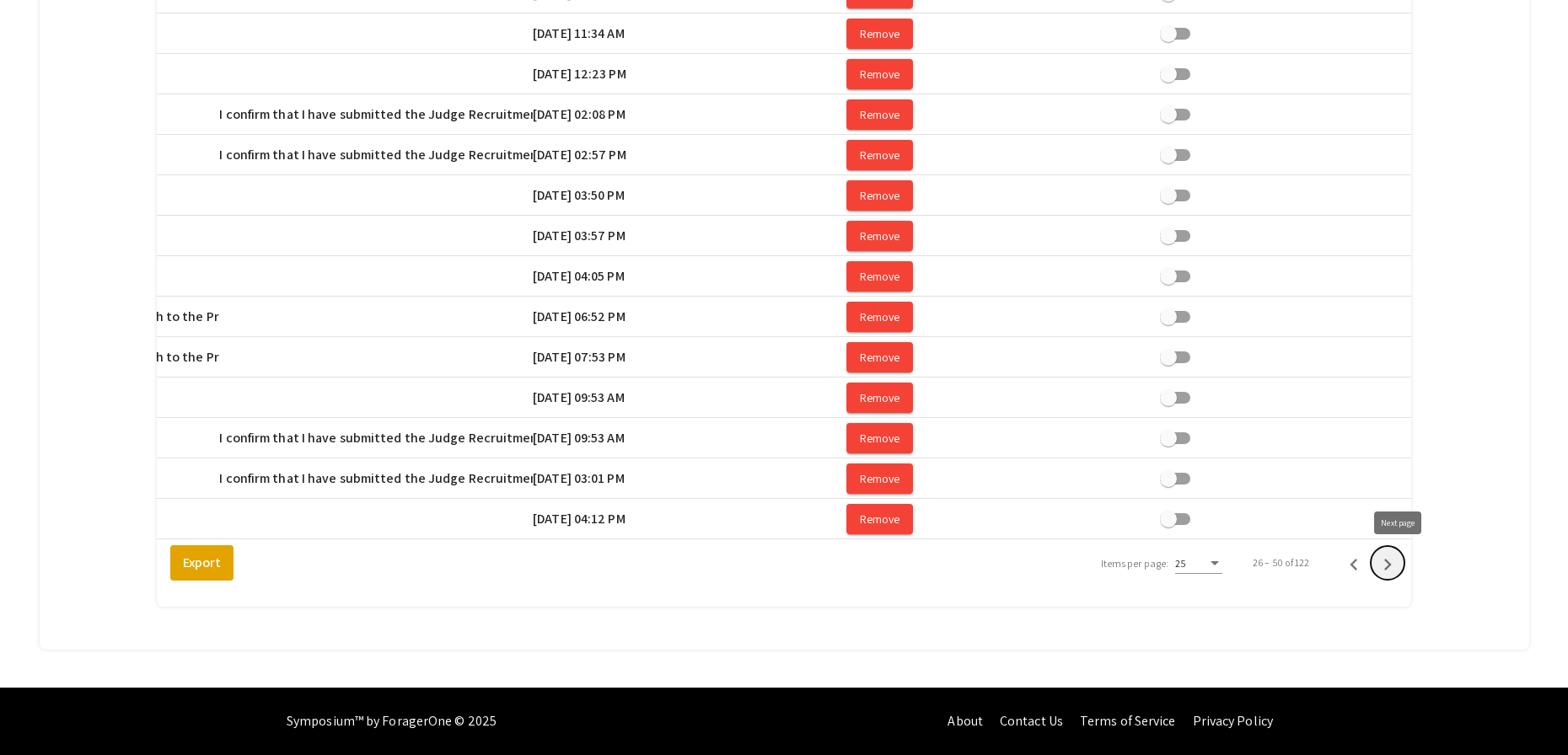
click at [1392, 565] on icon "Next page" at bounding box center [1388, 565] width 8 height 12
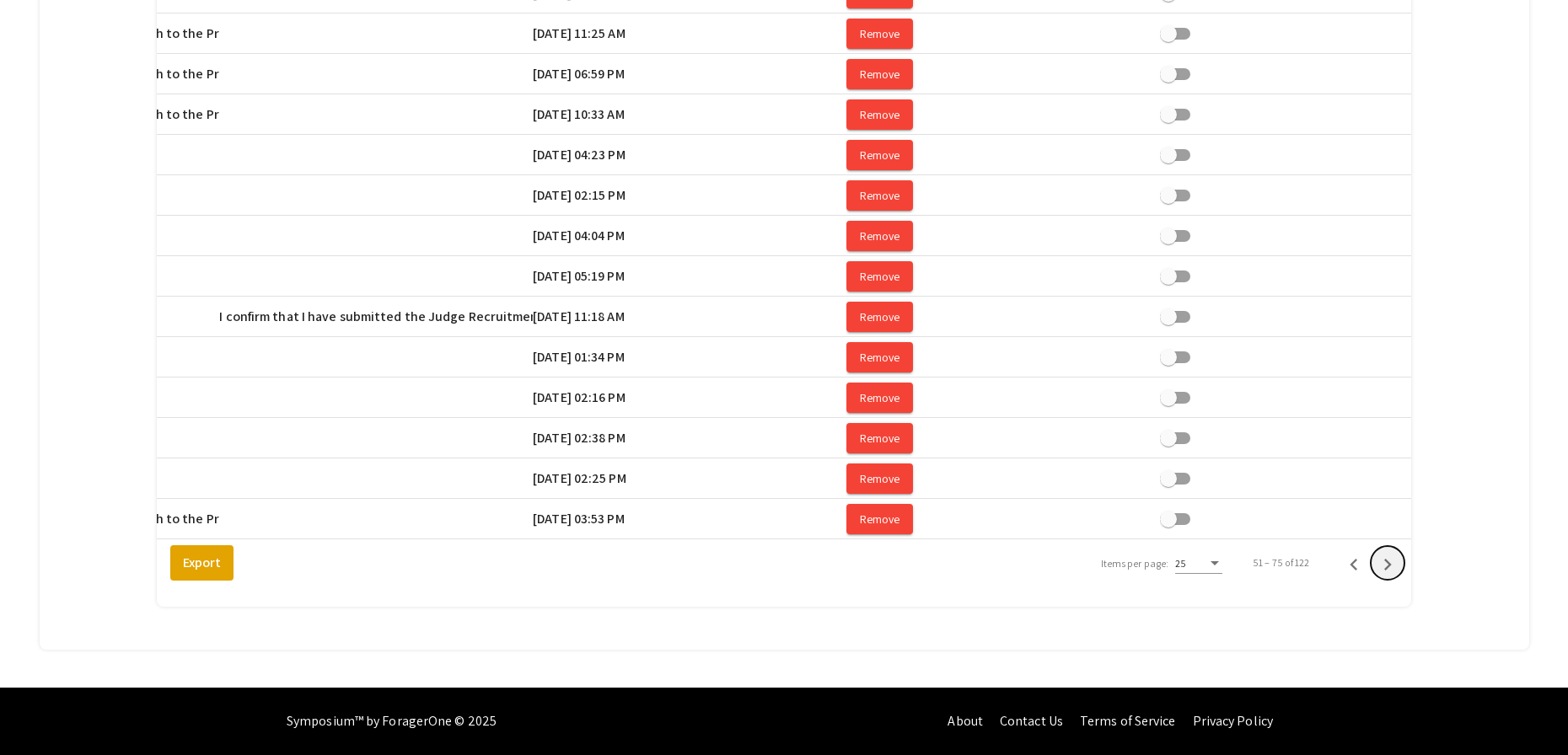
click at [1392, 565] on icon "Next page" at bounding box center [1388, 565] width 8 height 12
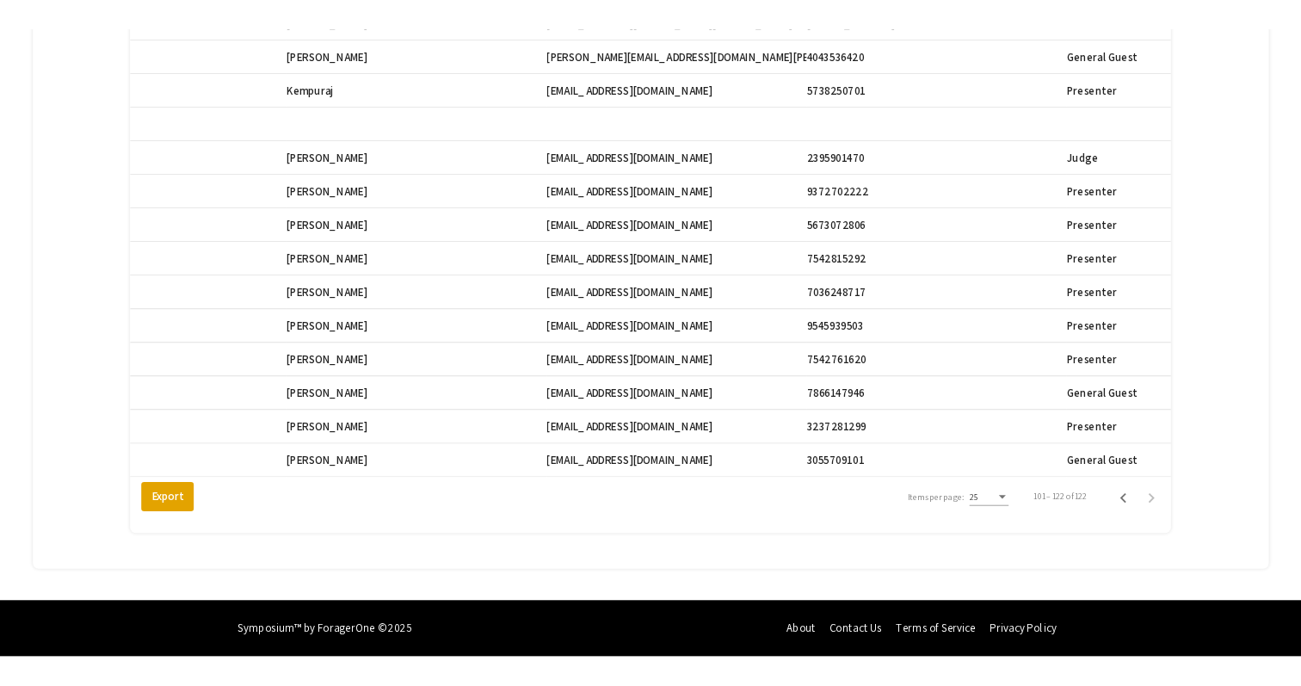
scroll to position [0, 768]
